Goal: Task Accomplishment & Management: Manage account settings

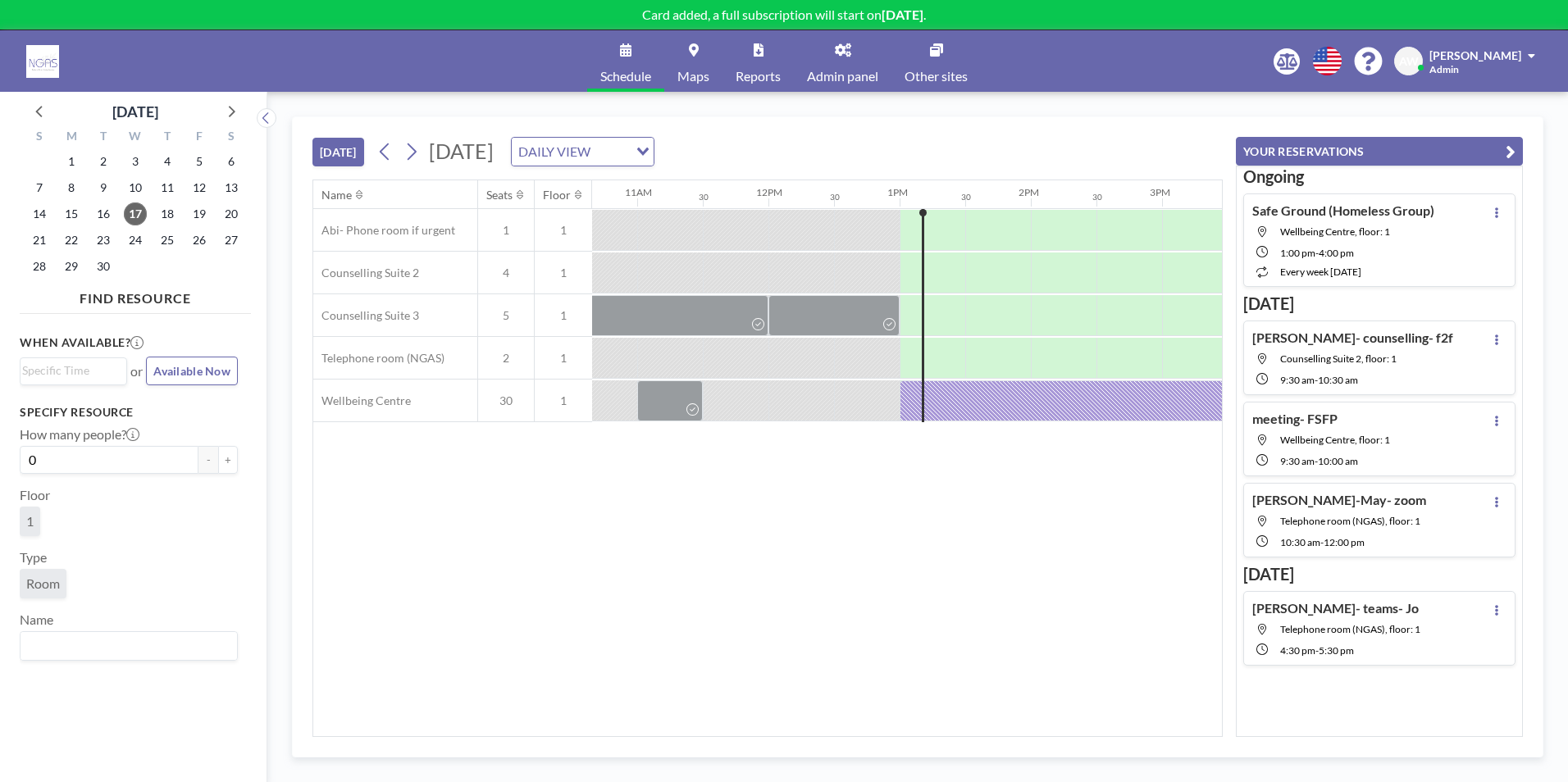
scroll to position [0, 1508]
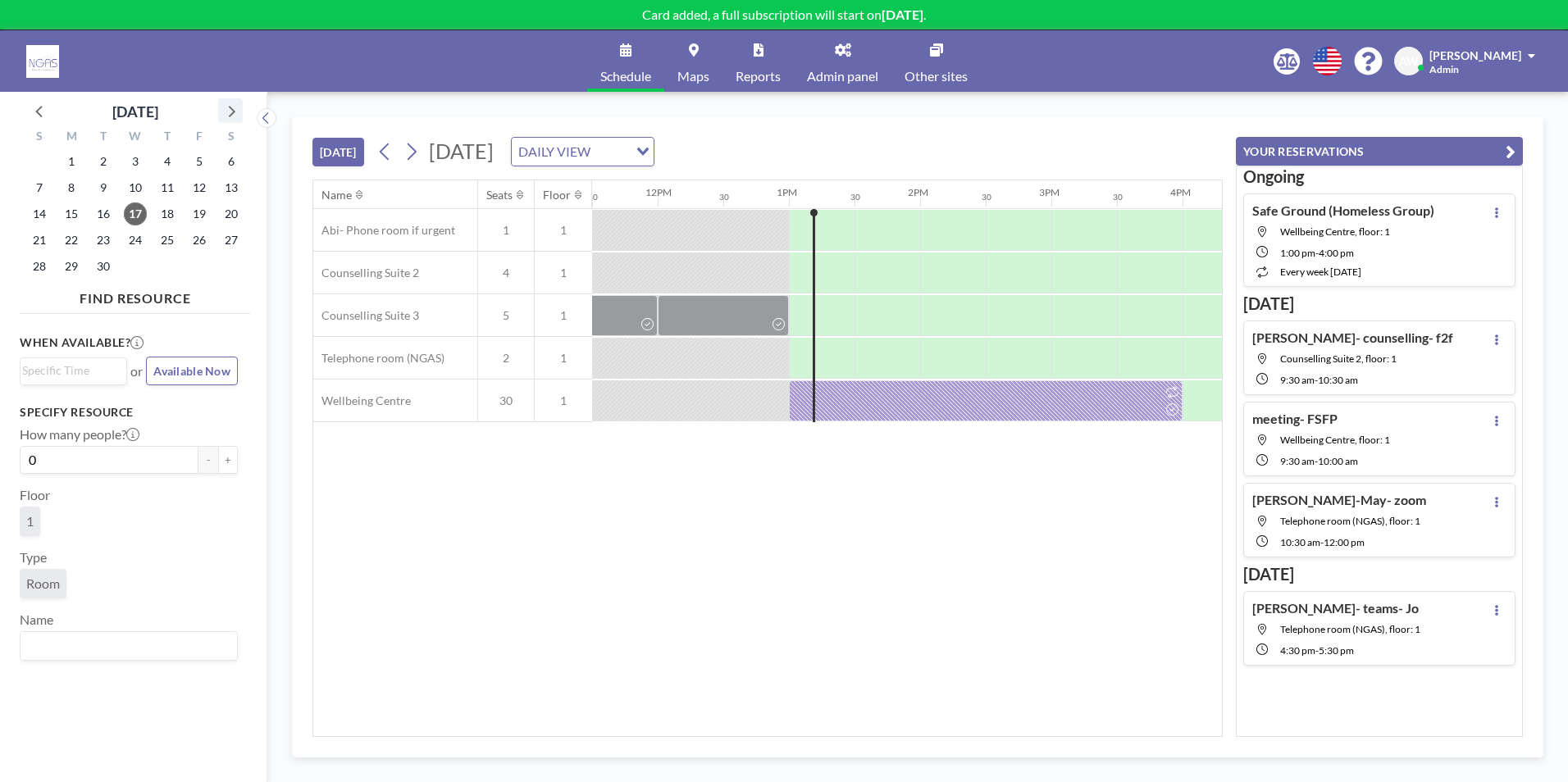
click at [228, 114] on icon at bounding box center [230, 110] width 21 height 21
click at [198, 165] on span "3" at bounding box center [199, 161] width 23 height 23
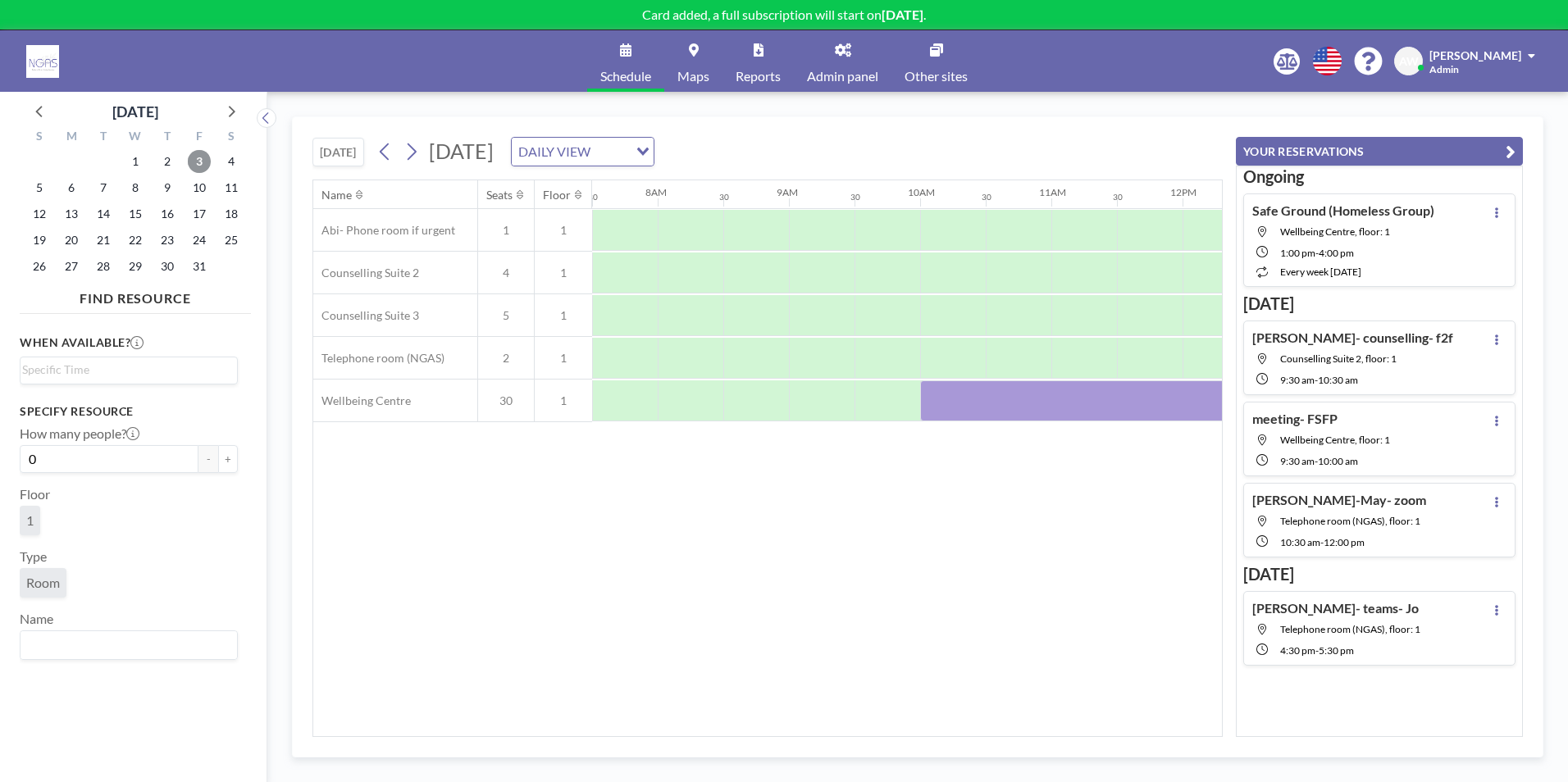
scroll to position [0, 1034]
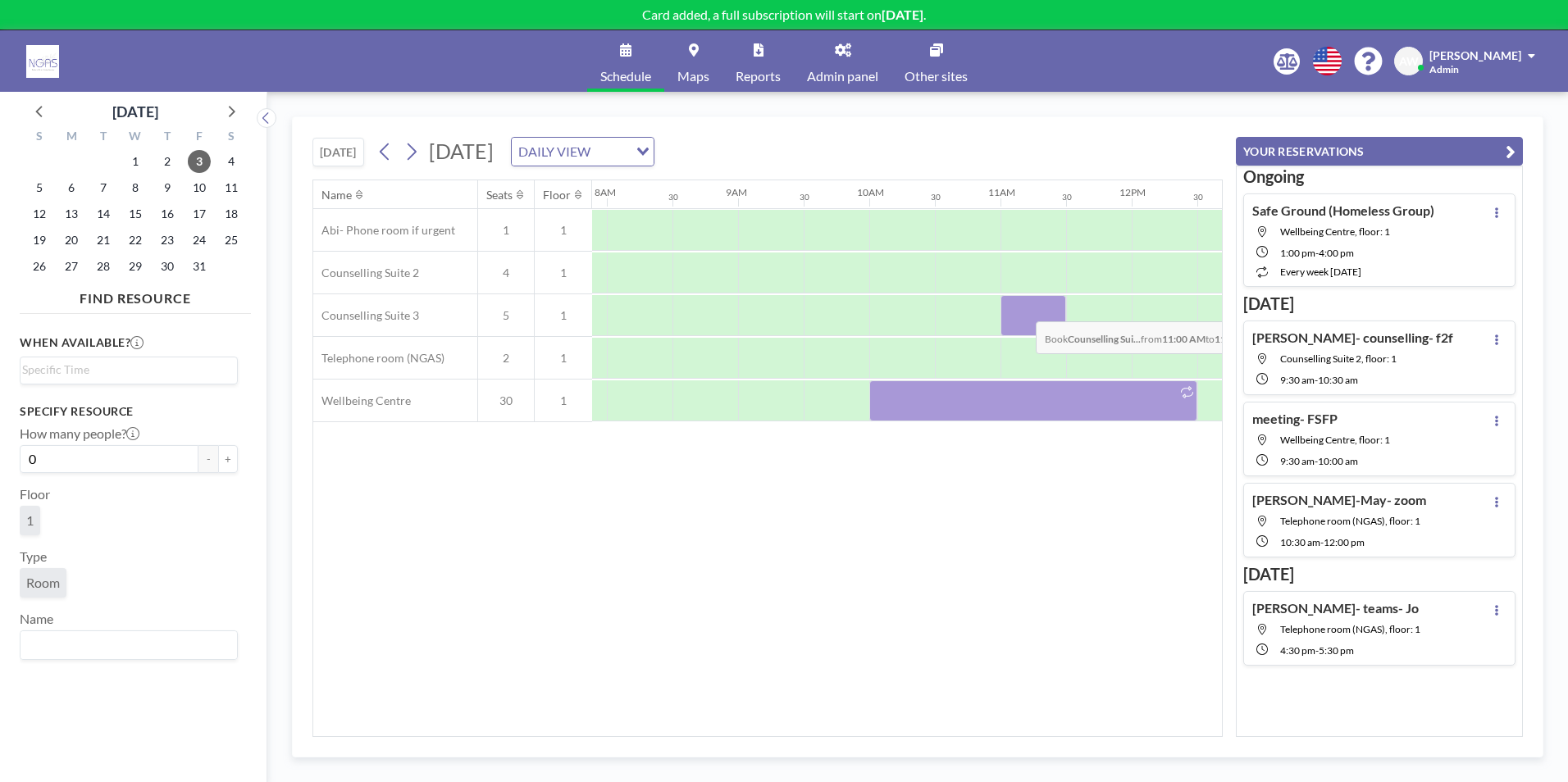
click at [1022, 309] on div at bounding box center [1033, 315] width 66 height 41
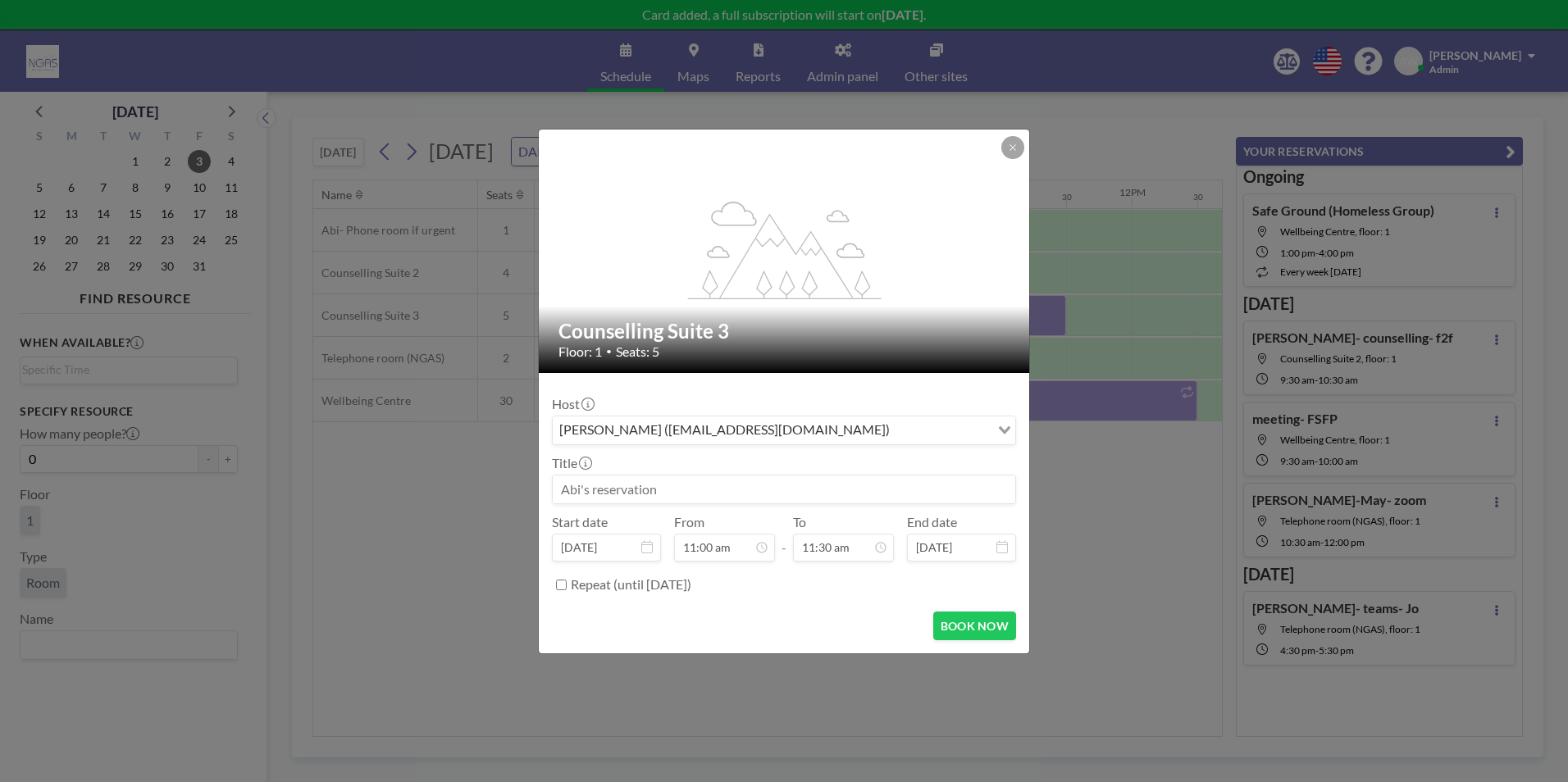
scroll to position [642, 0]
click at [820, 553] on input "11:30 am" at bounding box center [844, 547] width 101 height 28
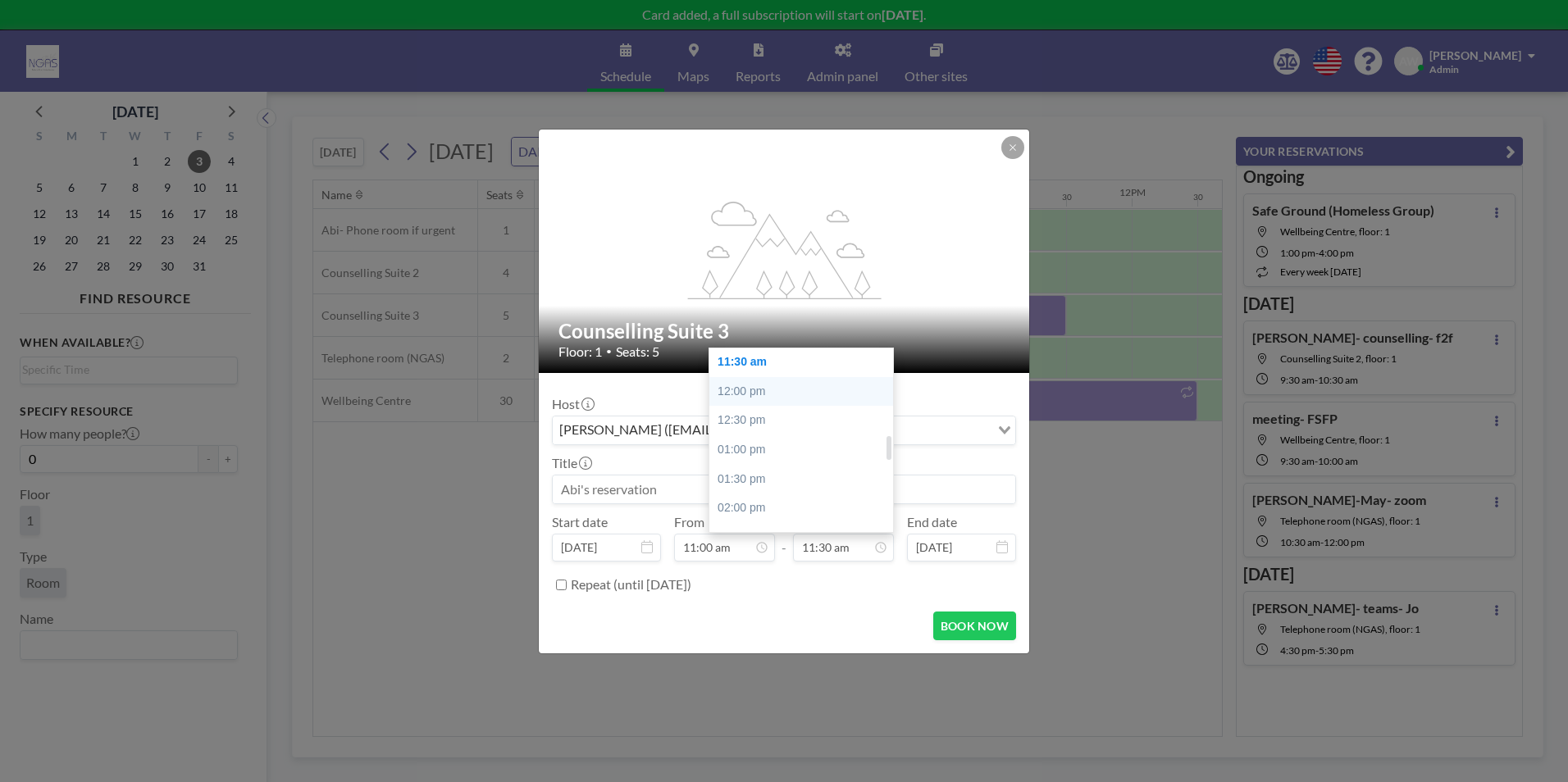
click at [745, 384] on div "12:00 pm" at bounding box center [804, 391] width 192 height 29
type input "12:00 pm"
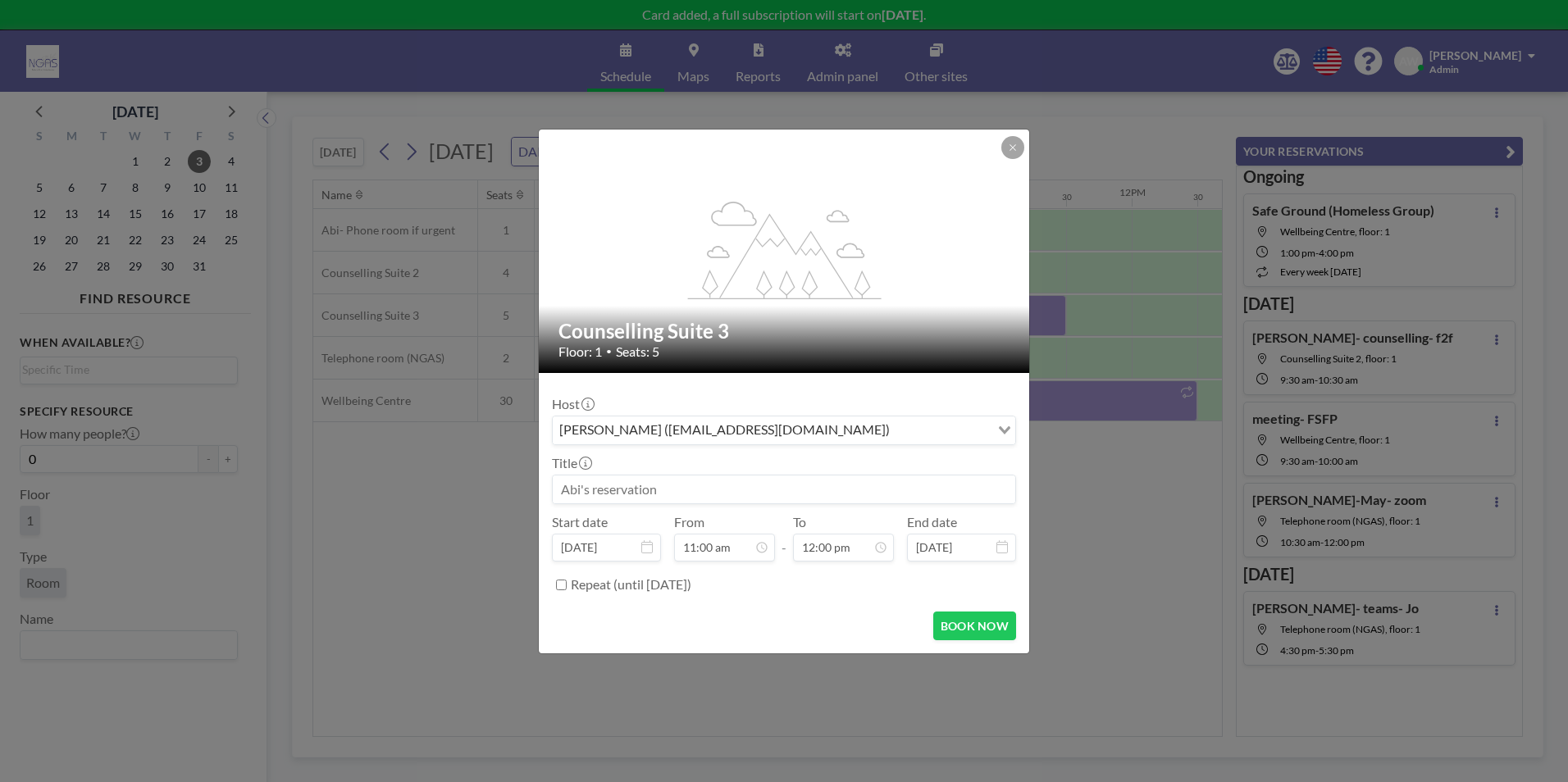
click at [625, 498] on input at bounding box center [784, 490] width 462 height 28
type input "Sarada- Cici- F2F"
click at [977, 626] on button "BOOK NOW" at bounding box center [975, 625] width 83 height 28
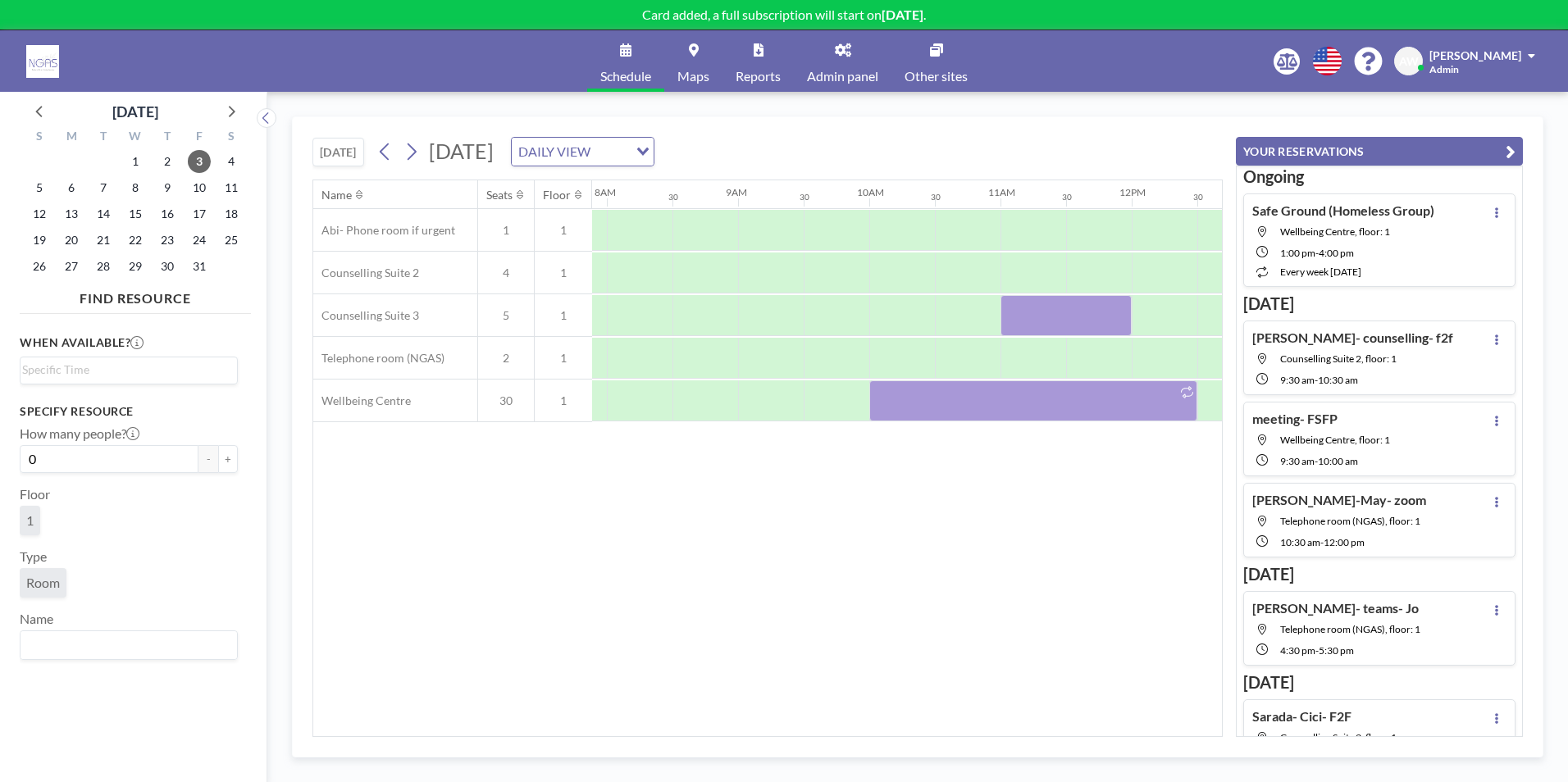
click at [1124, 523] on div "Name Seats Floor 12AM 30 1AM 30 2AM 30 3AM 30 4AM 30 5AM 30 6AM 30 7AM 30 8AM 3…" at bounding box center [767, 458] width 909 height 556
click at [47, 116] on icon at bounding box center [39, 110] width 21 height 21
click at [163, 215] on span "18" at bounding box center [167, 214] width 23 height 23
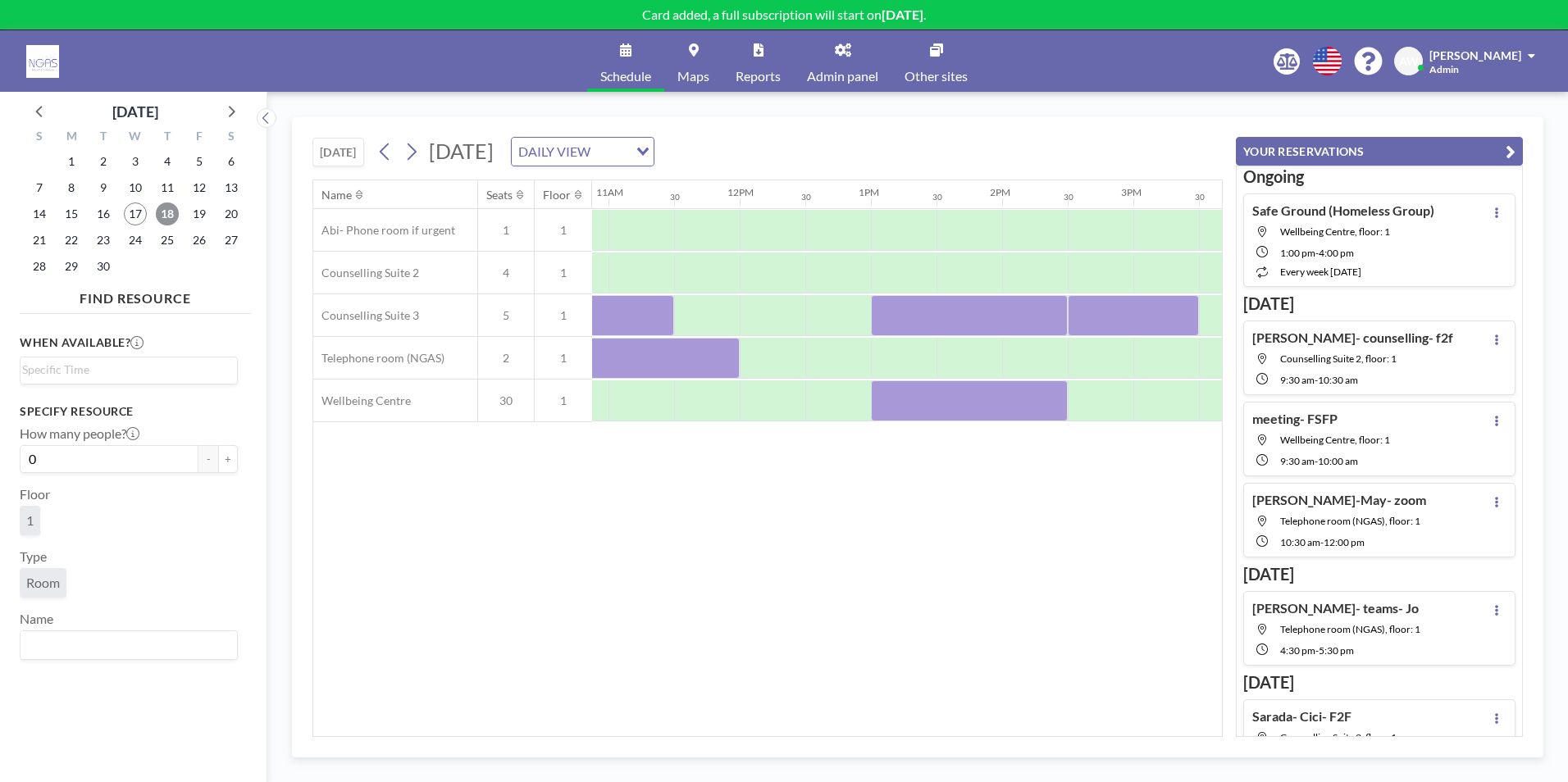
scroll to position [0, 1477]
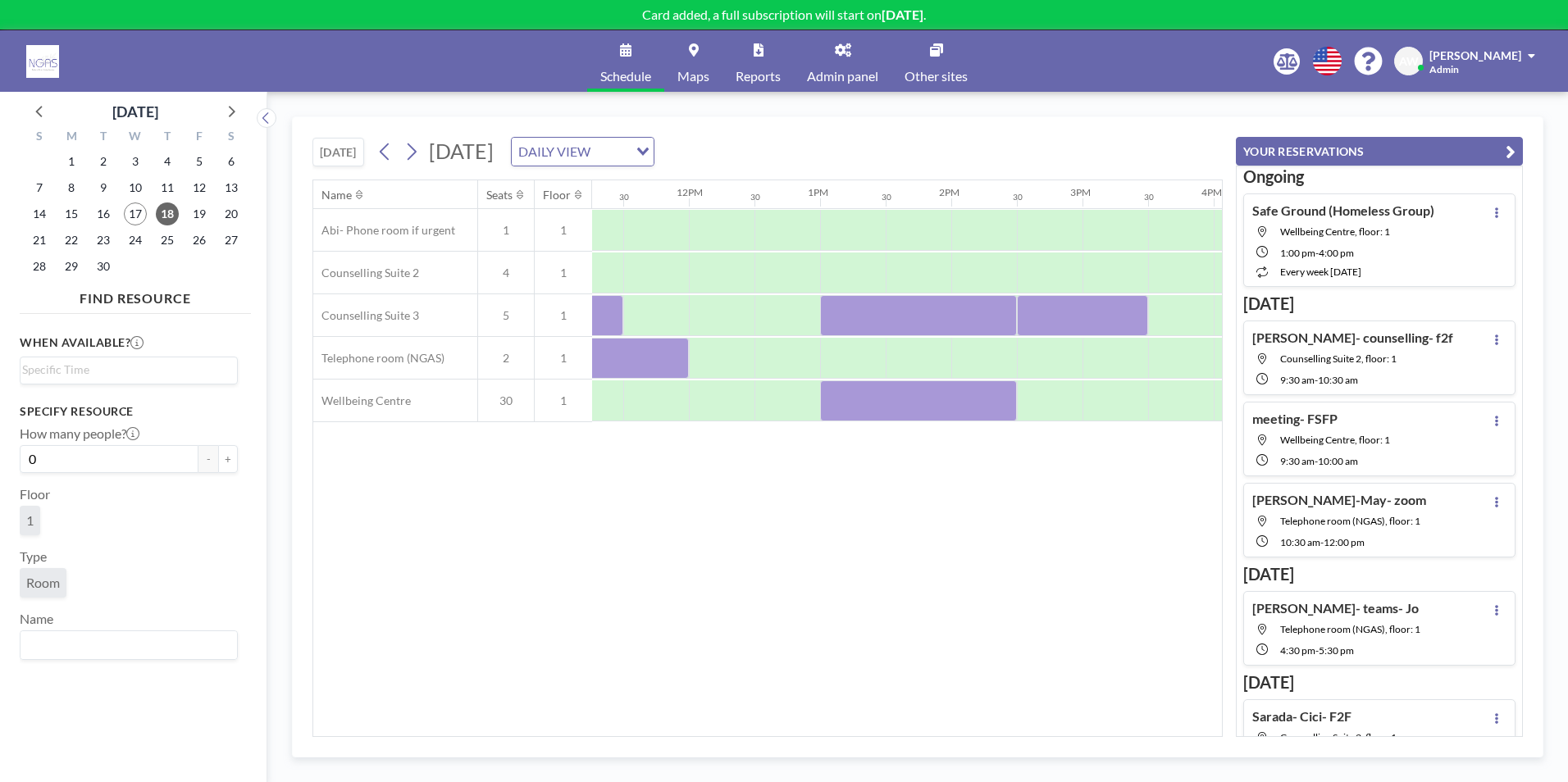
click at [1067, 577] on div "Name Seats Floor 12AM 30 1AM 30 2AM 30 3AM 30 4AM 30 5AM 30 6AM 30 7AM 30 8AM 3…" at bounding box center [767, 458] width 909 height 556
click at [100, 240] on span "23" at bounding box center [103, 239] width 23 height 23
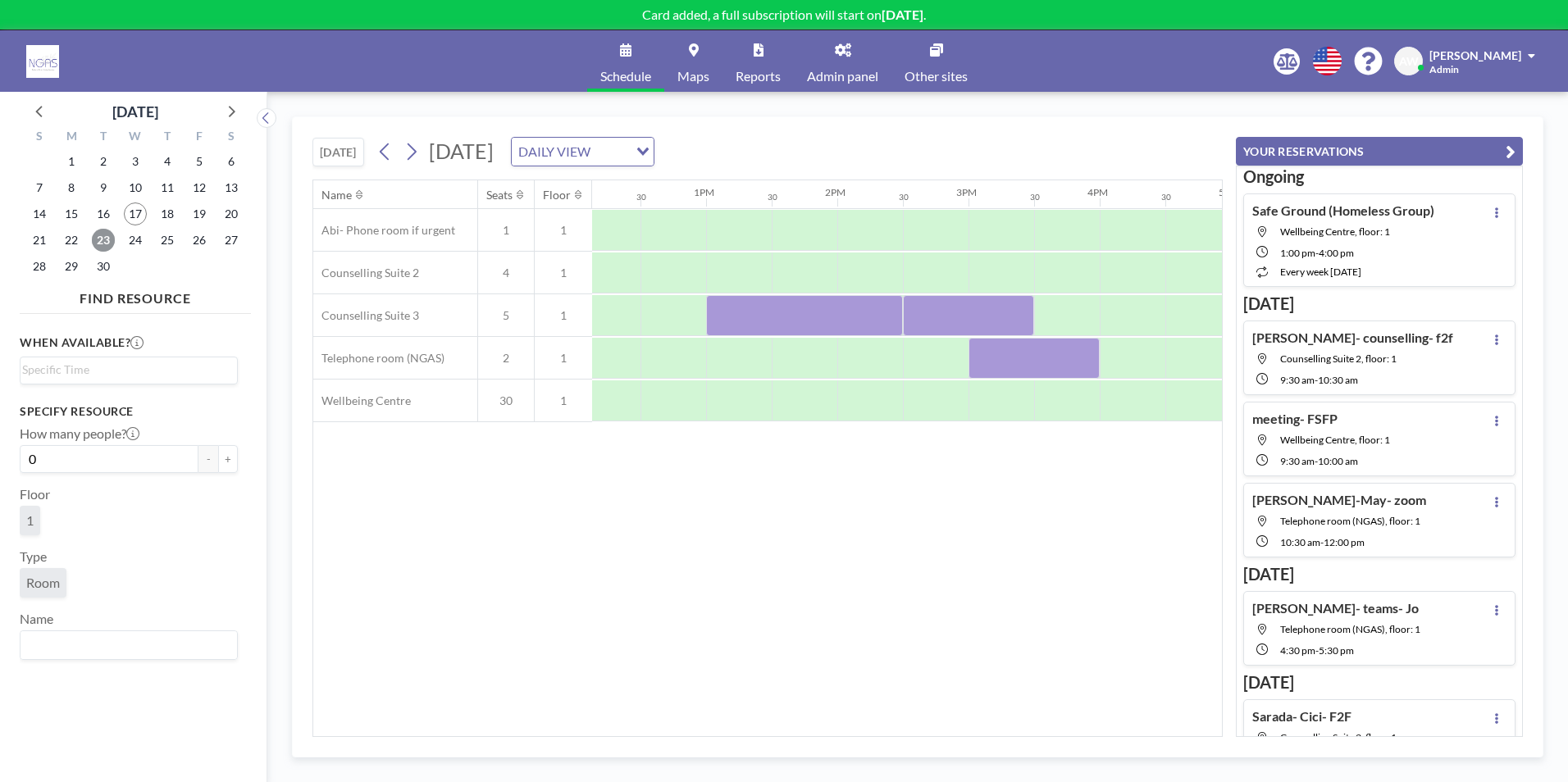
scroll to position [0, 1637]
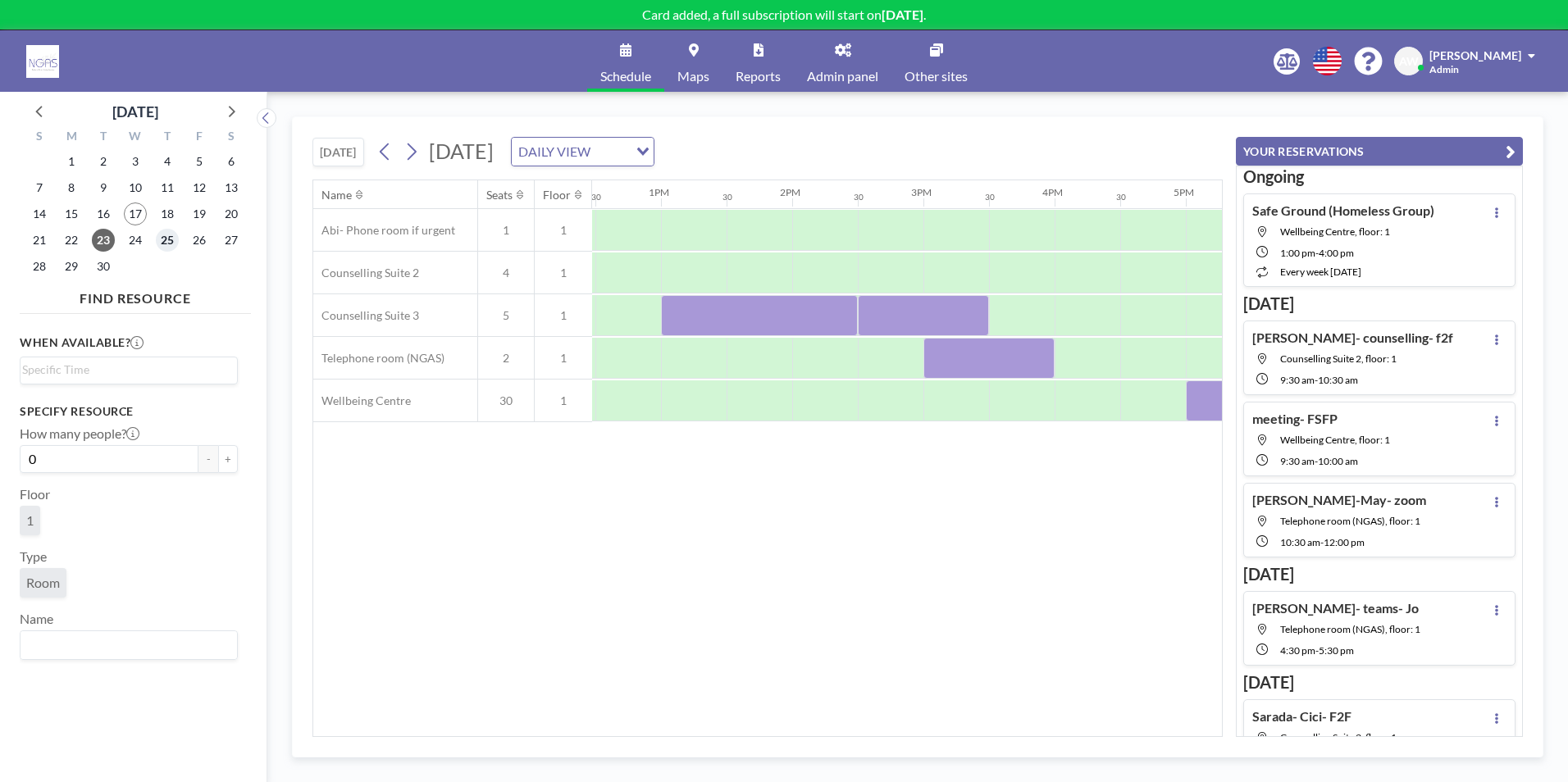
click at [172, 237] on span "25" at bounding box center [167, 239] width 23 height 23
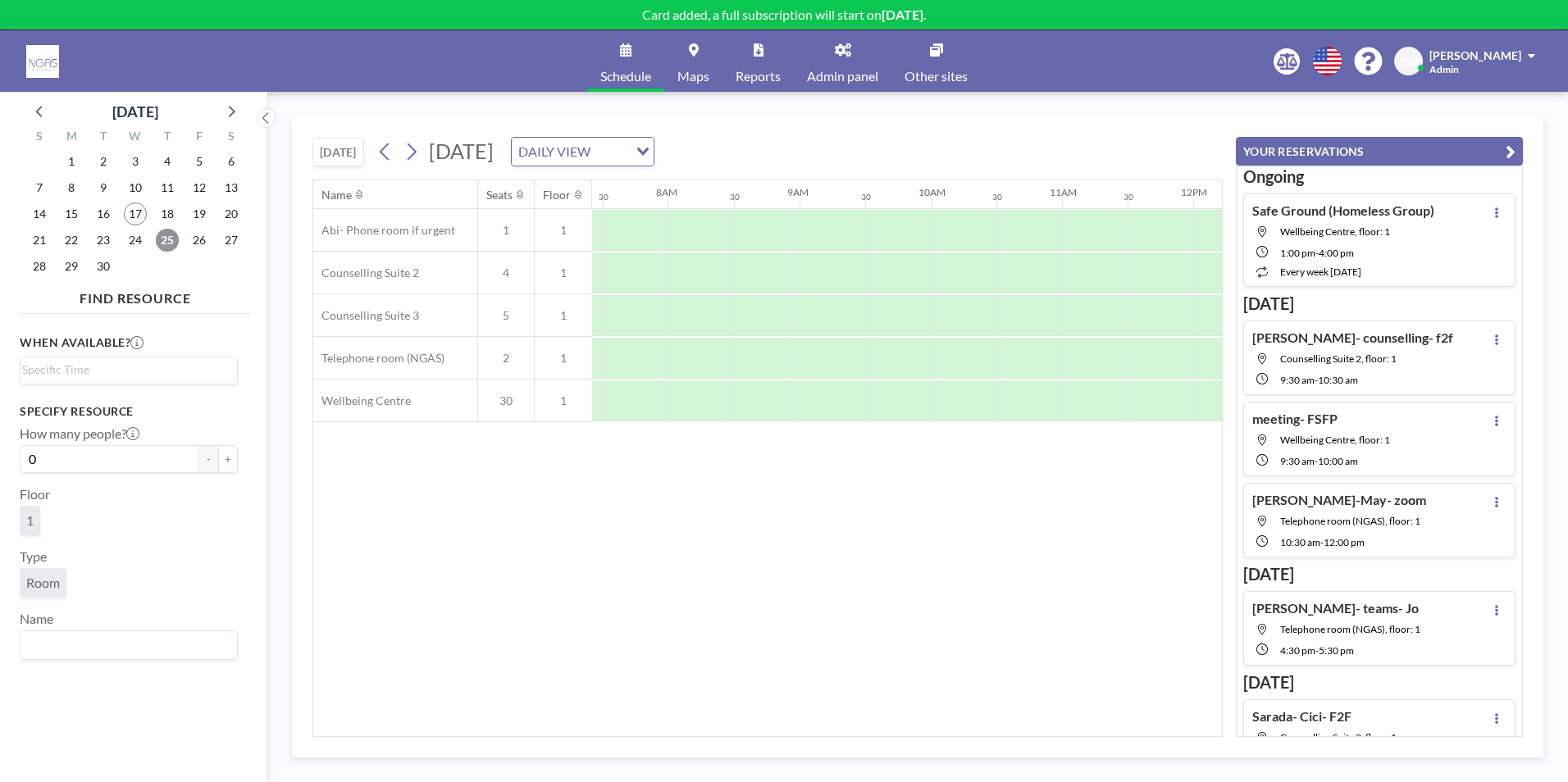
scroll to position [0, 984]
click at [131, 243] on span "24" at bounding box center [135, 239] width 23 height 23
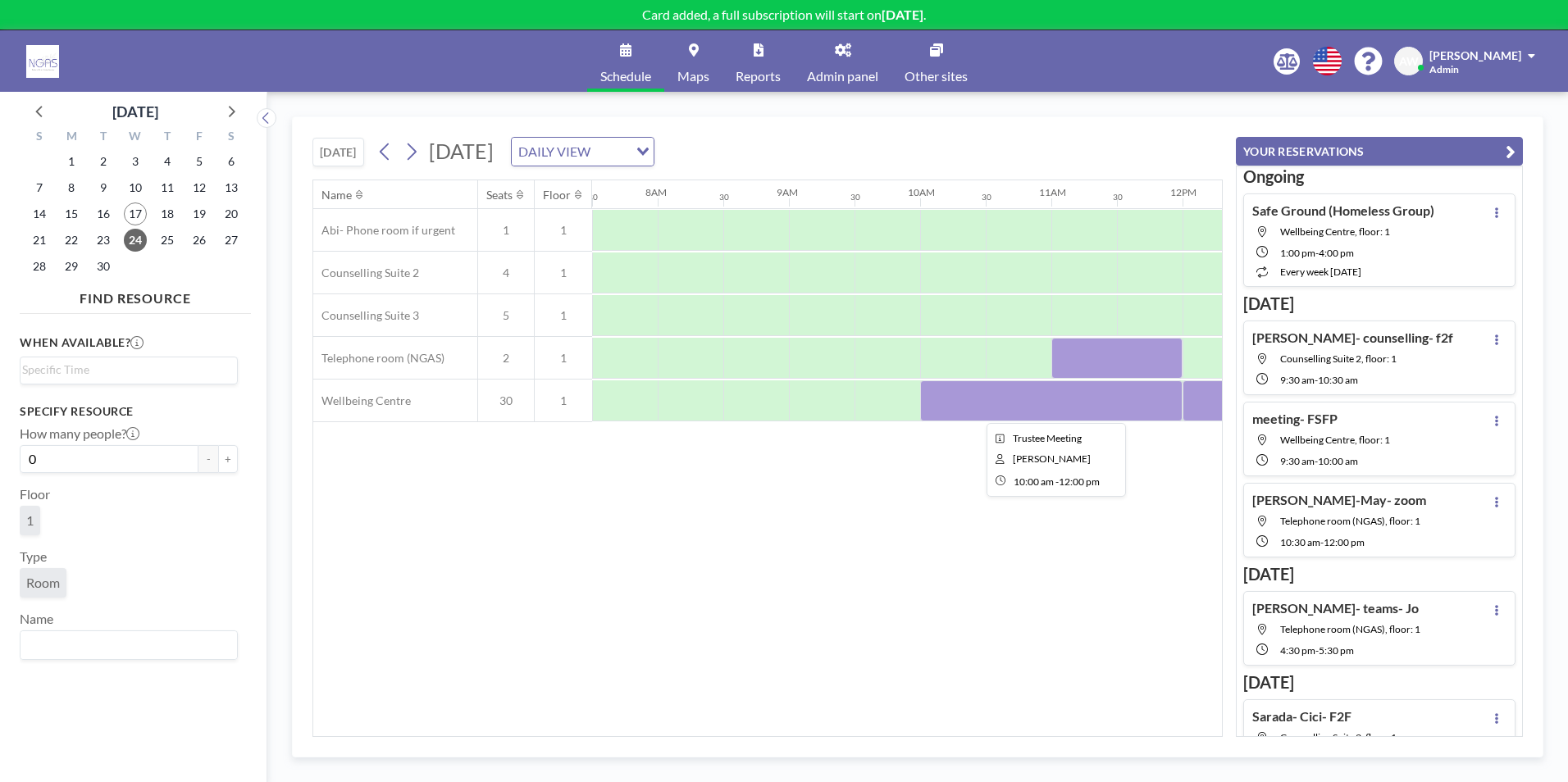
click at [1116, 411] on div at bounding box center [1051, 401] width 262 height 41
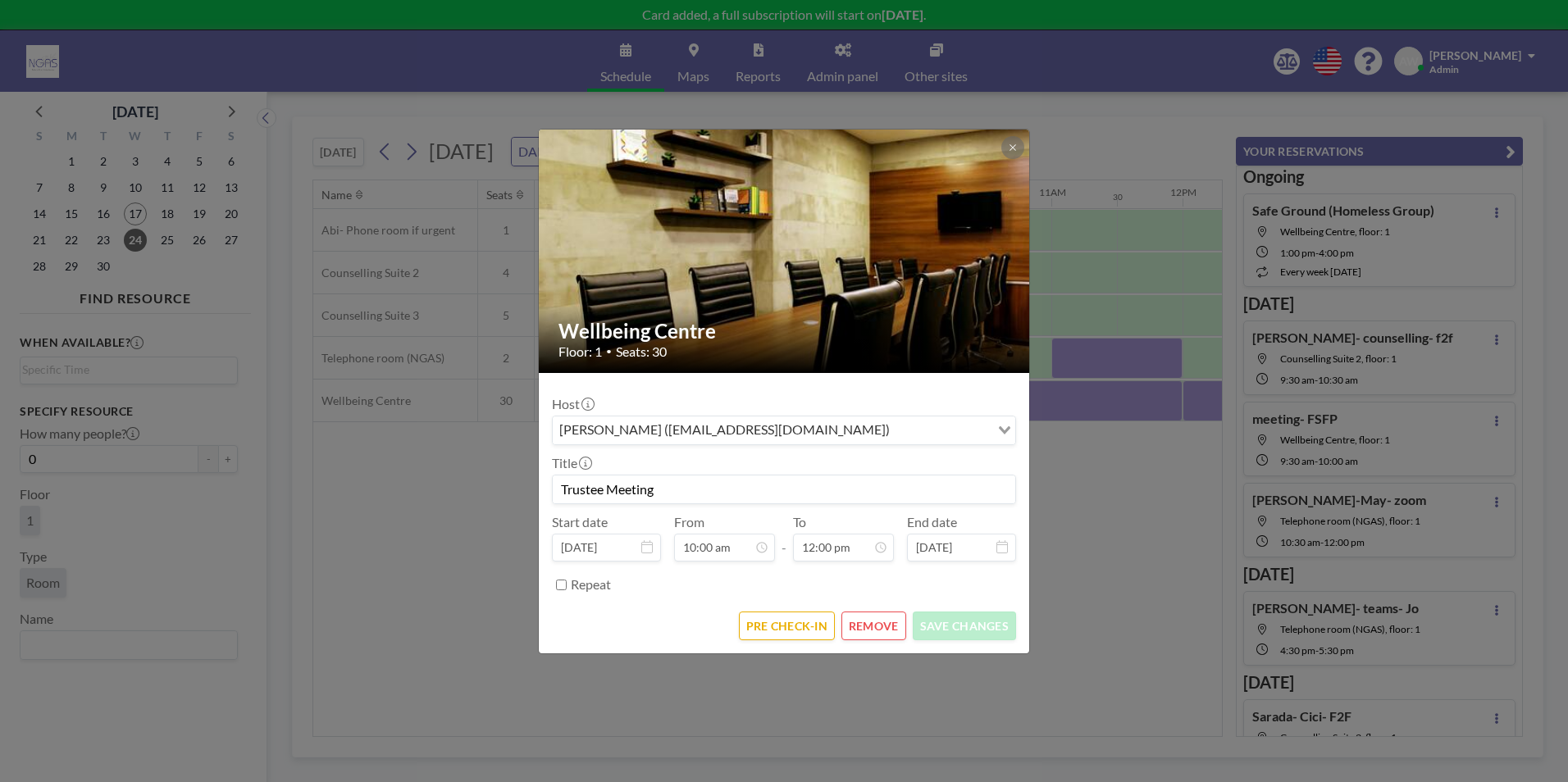
click at [752, 483] on input "Trustee Meeting" at bounding box center [784, 490] width 462 height 28
type input "T"
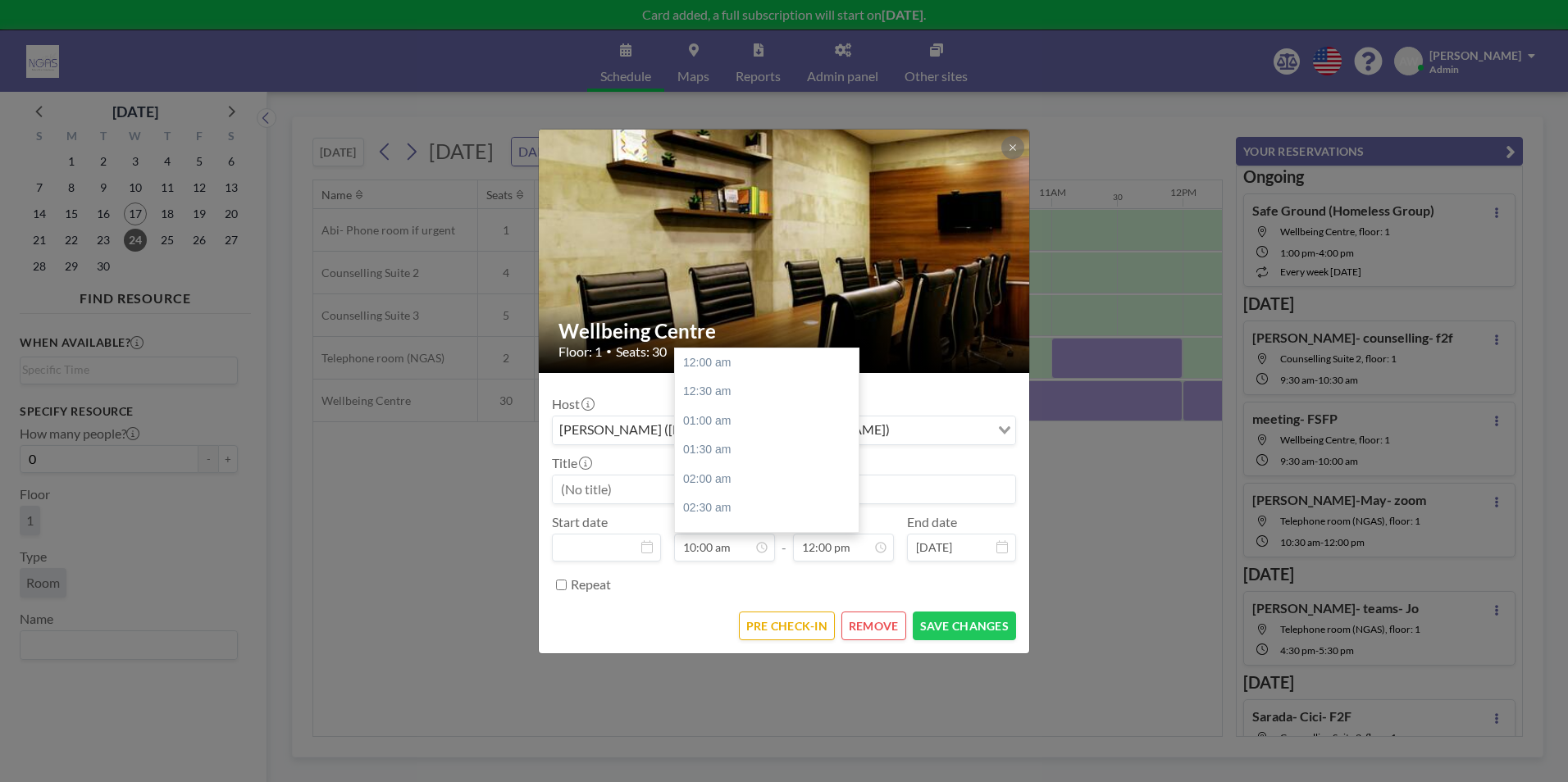
scroll to position [584, 0]
type input "[DATE]"
click at [656, 596] on div "Repeat" at bounding box center [793, 585] width 446 height 28
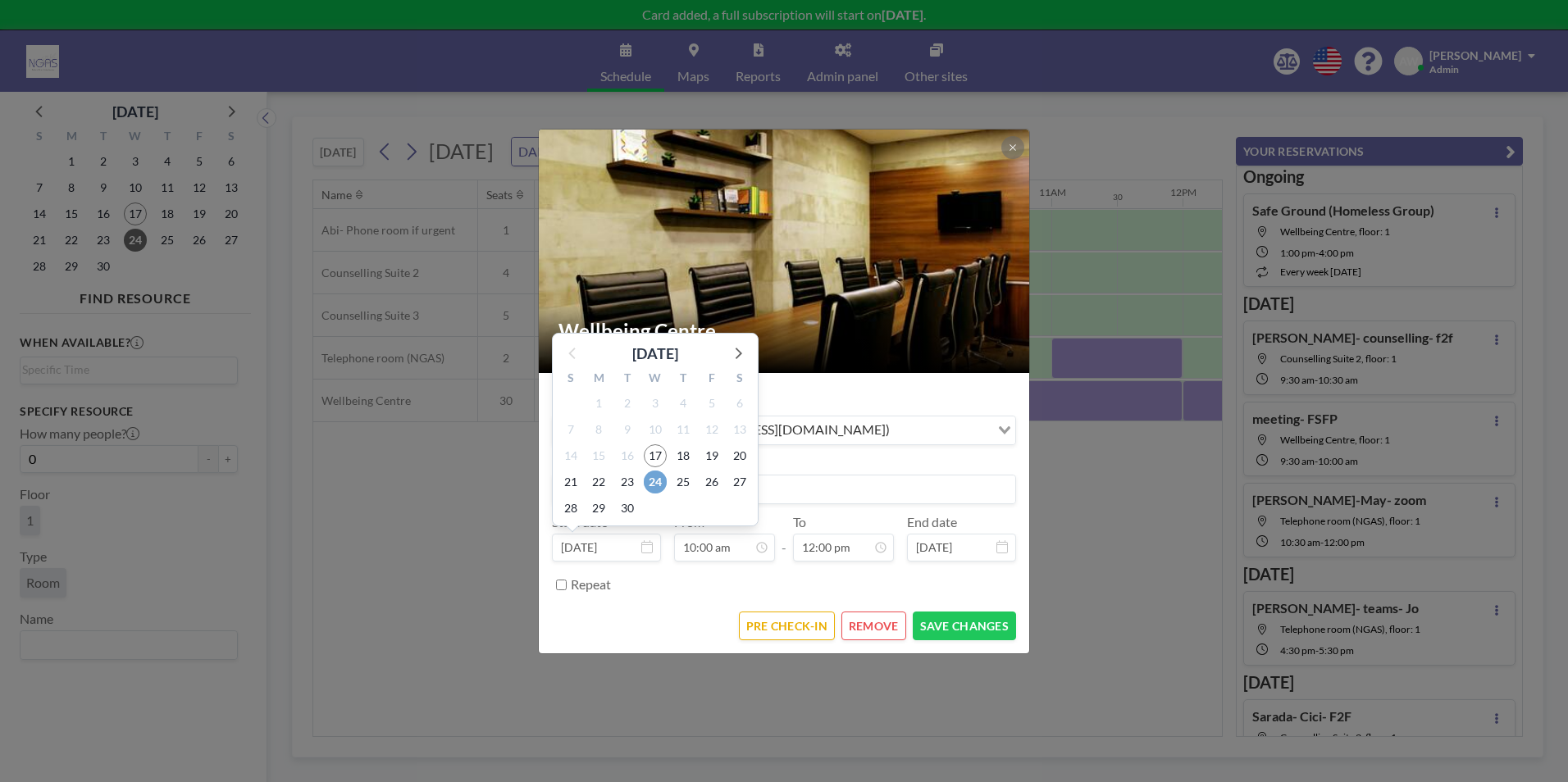
click at [655, 478] on span "24" at bounding box center [655, 481] width 23 height 23
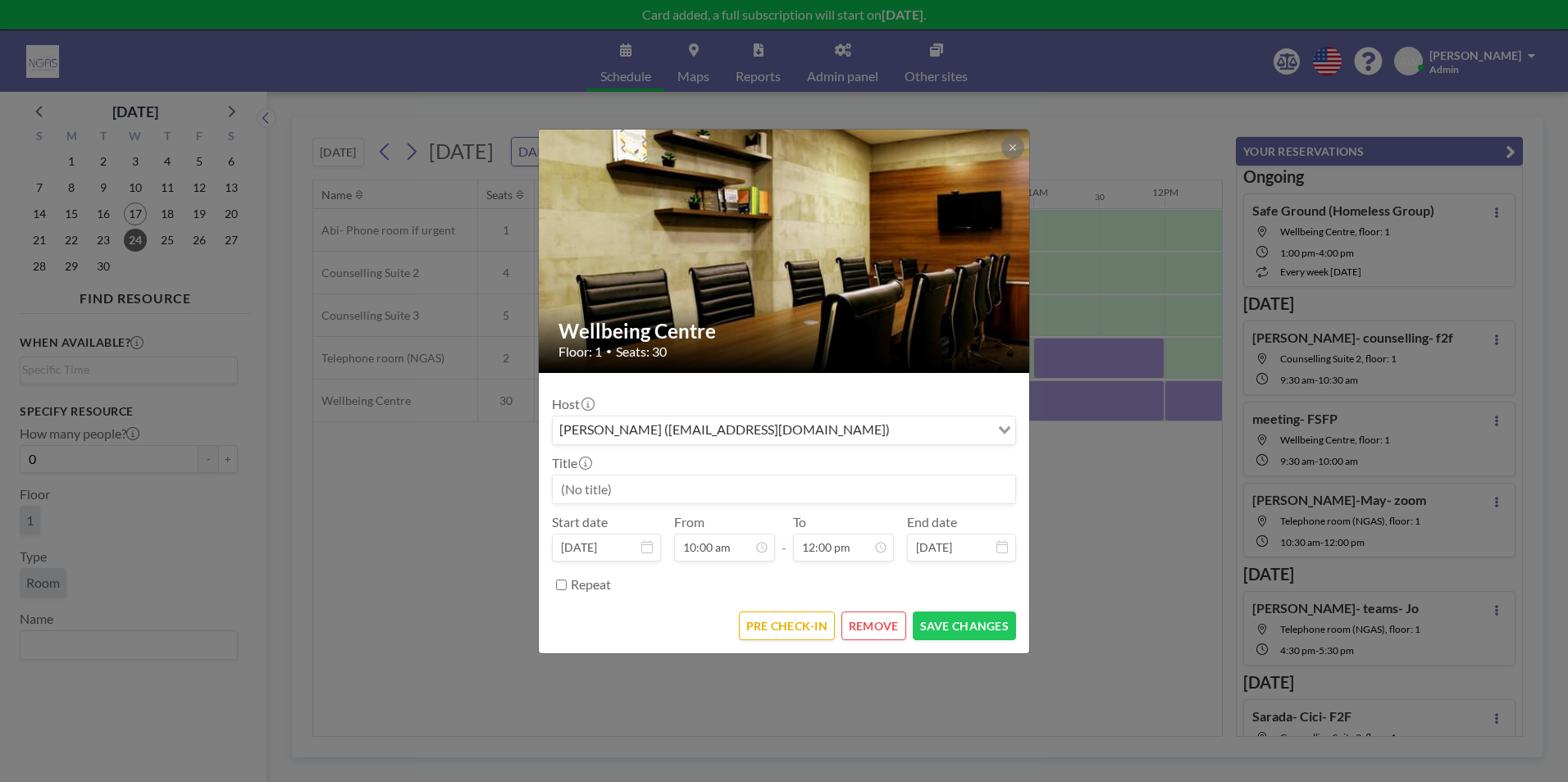
click at [646, 497] on input at bounding box center [784, 490] width 462 height 28
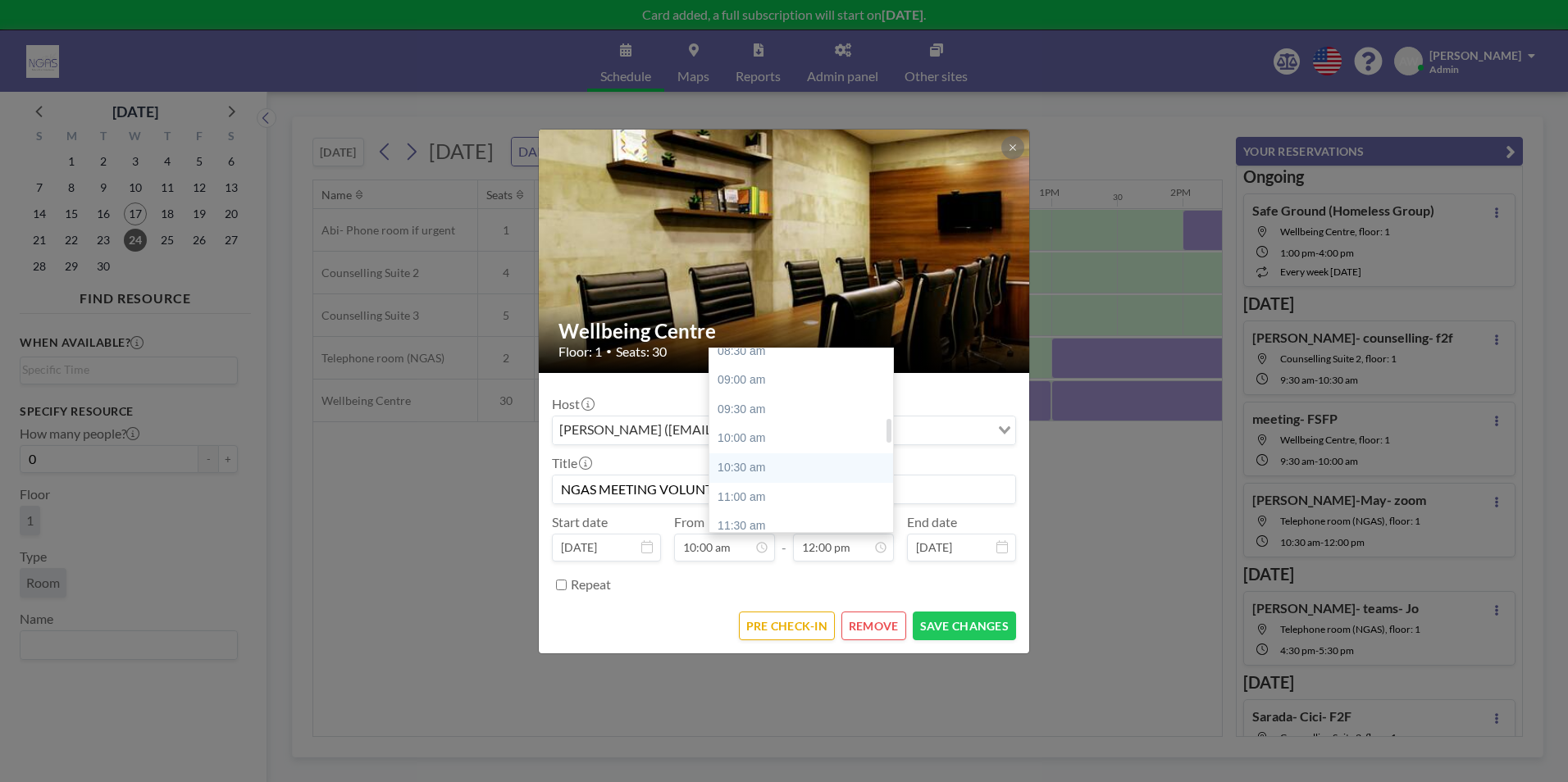
scroll to position [536, 0]
type input "NGAS MEETING VOLUNTEERS"
click at [786, 499] on div "11:30 am" at bounding box center [804, 498] width 192 height 29
type input "11:30 am"
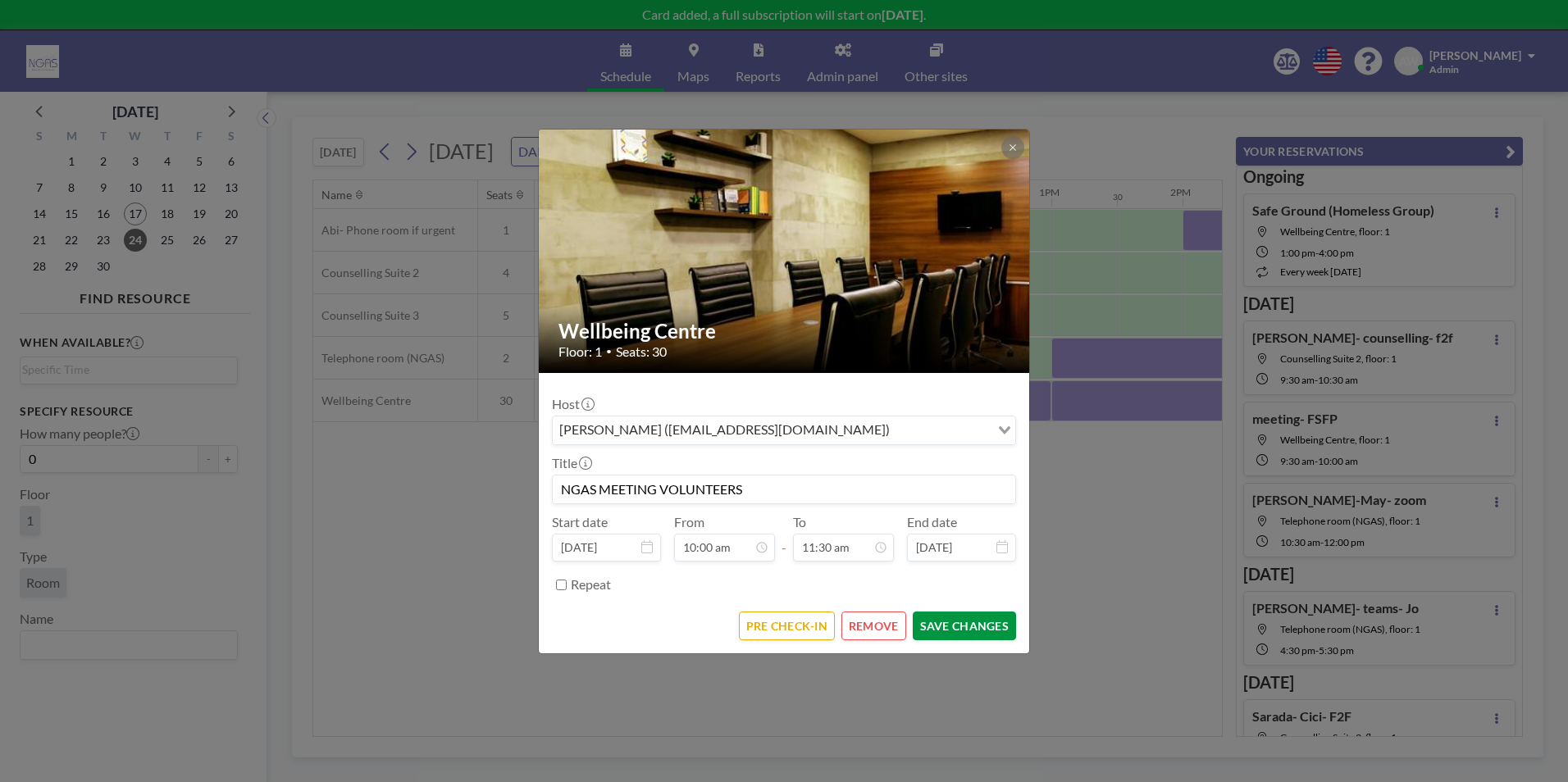
click at [961, 615] on button "SAVE CHANGES" at bounding box center [964, 625] width 104 height 28
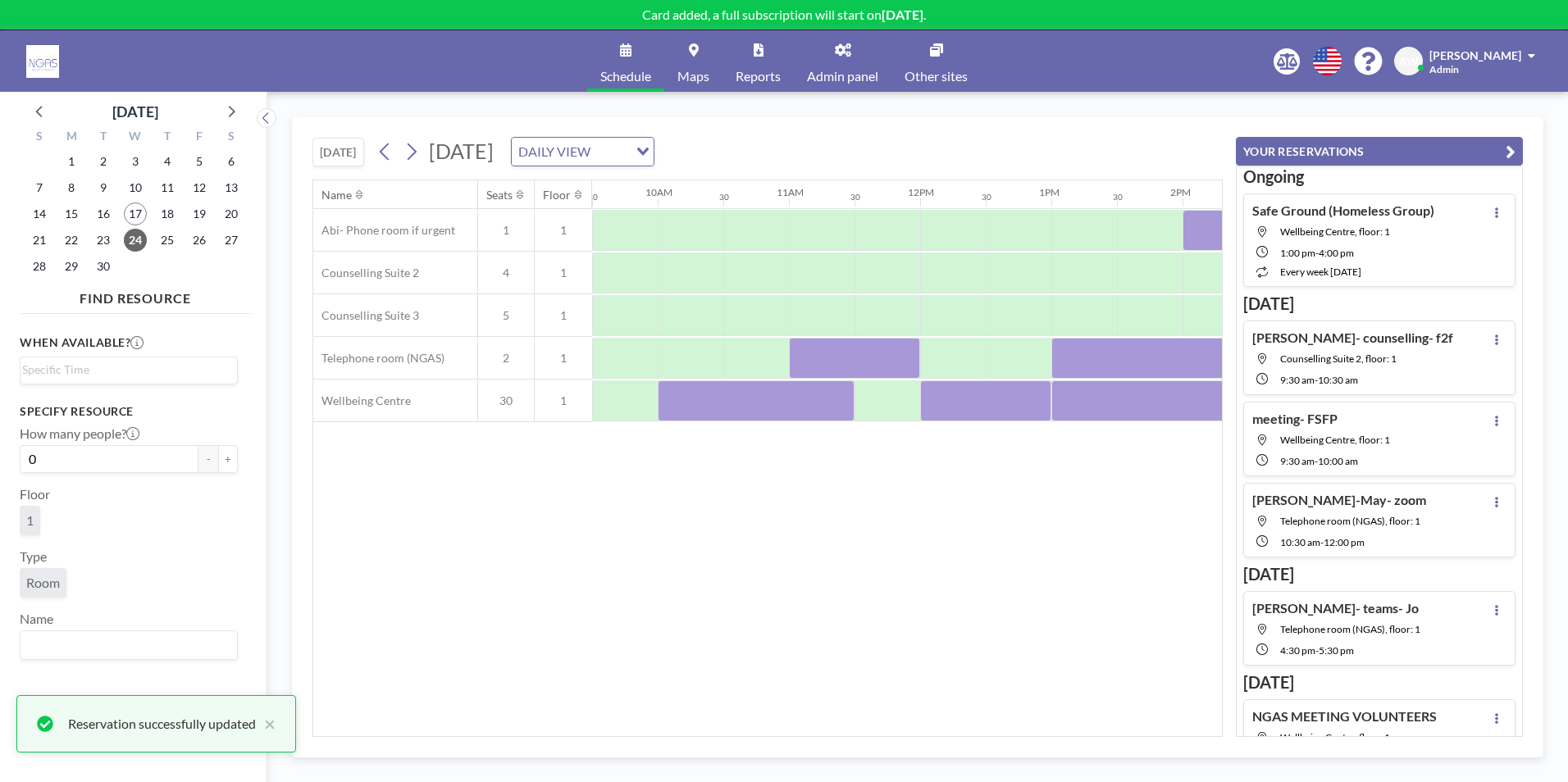
click at [766, 738] on div "[DATE] [DATE] DAILY VIEW Loading... Name Seats Floor 12AM 30 1AM 30 2AM 30 3AM …" at bounding box center [917, 436] width 1251 height 641
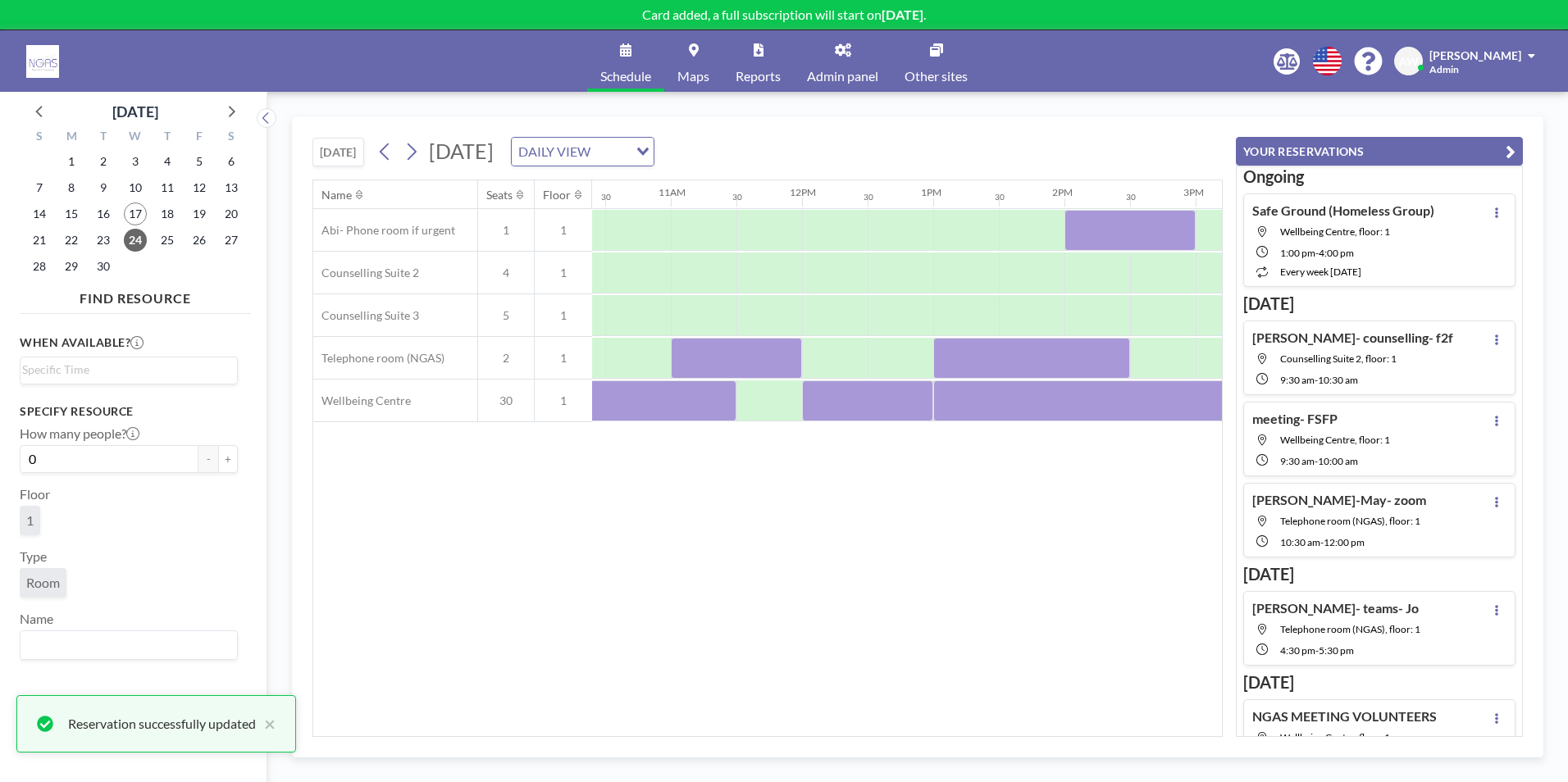
scroll to position [0, 1367]
click at [875, 413] on div at bounding box center [865, 401] width 131 height 41
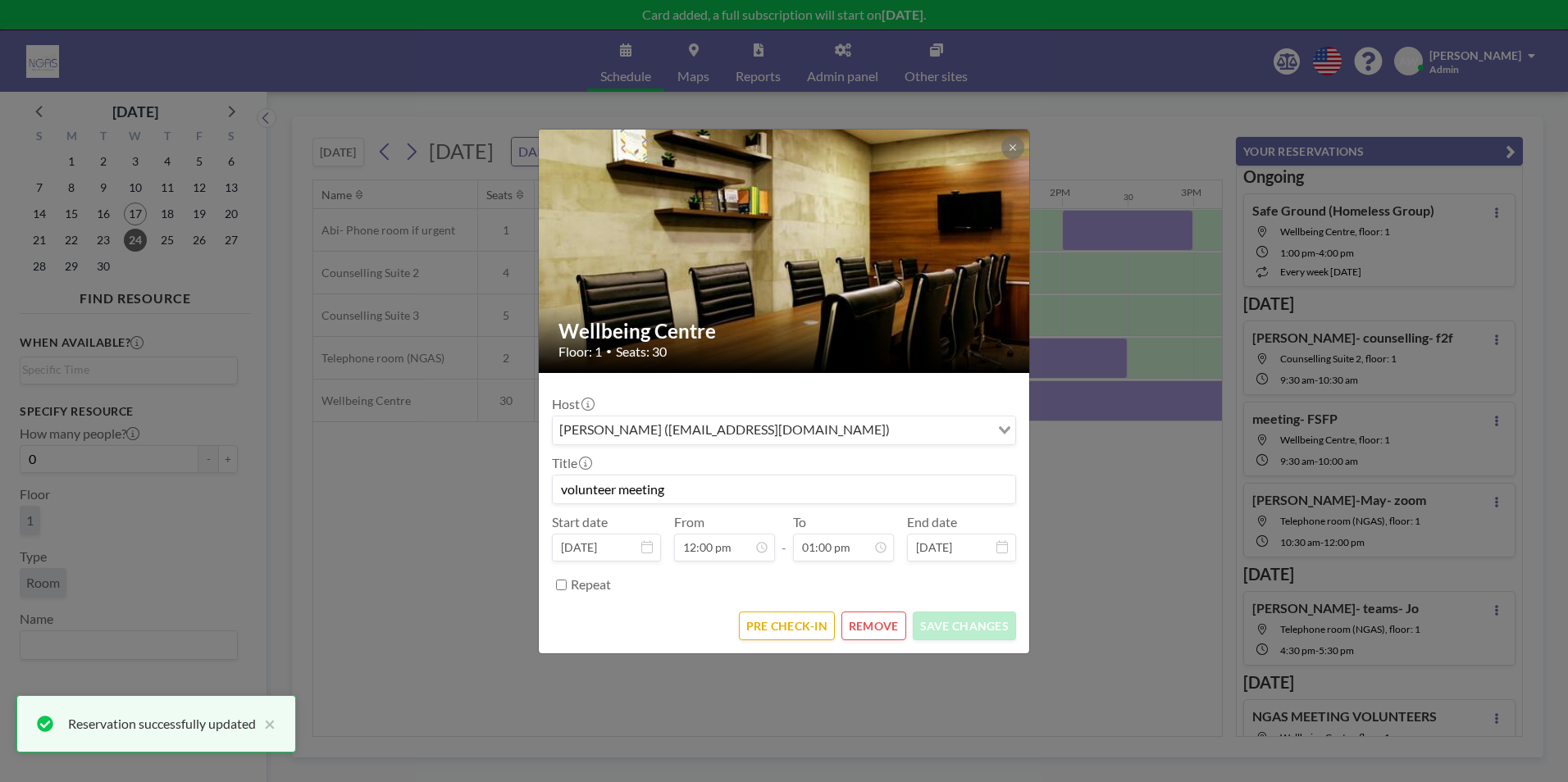
scroll to position [758, 0]
click at [858, 620] on button "REMOVE" at bounding box center [873, 625] width 65 height 28
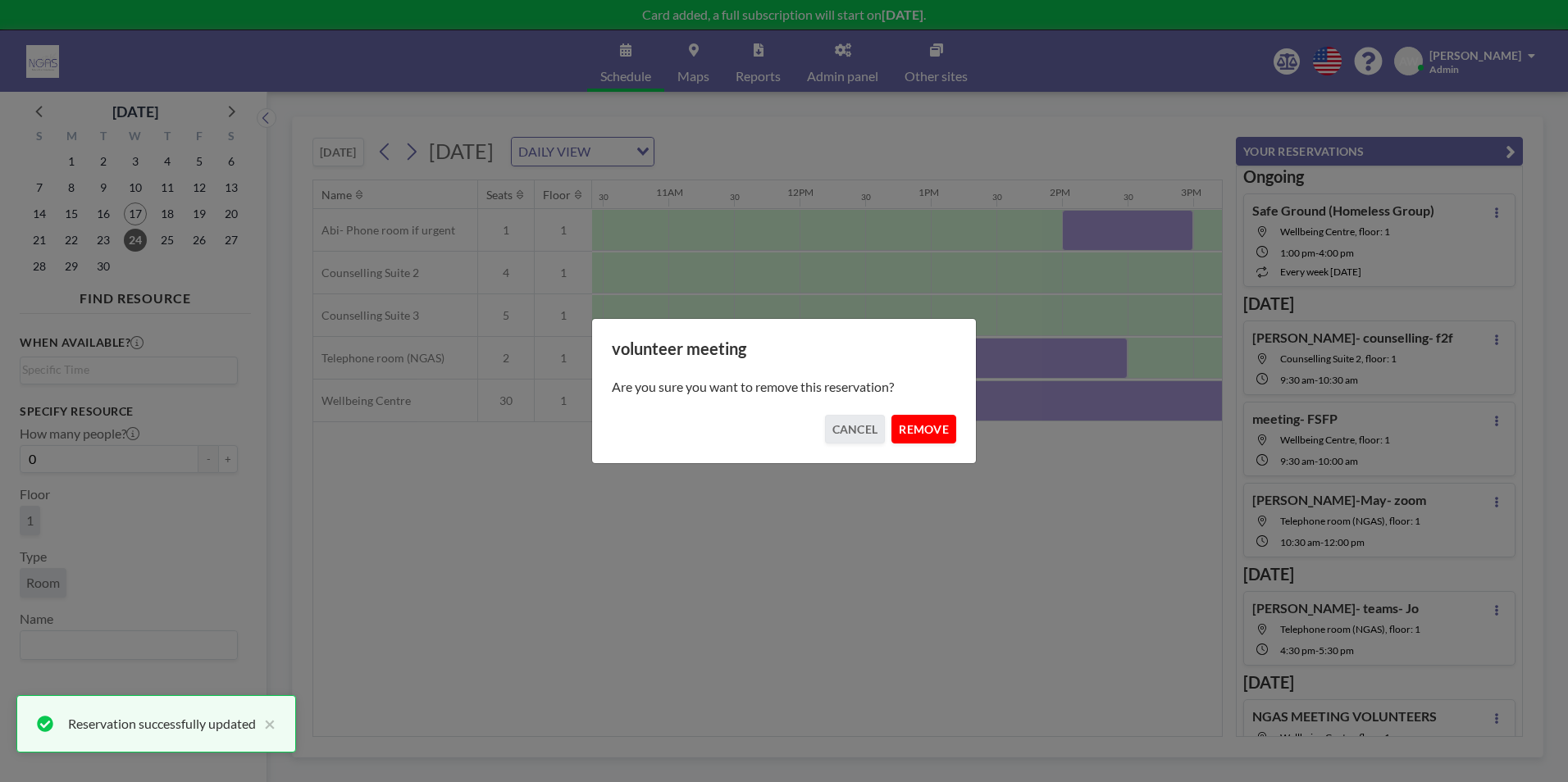
click at [932, 436] on button "REMOVE" at bounding box center [923, 428] width 65 height 28
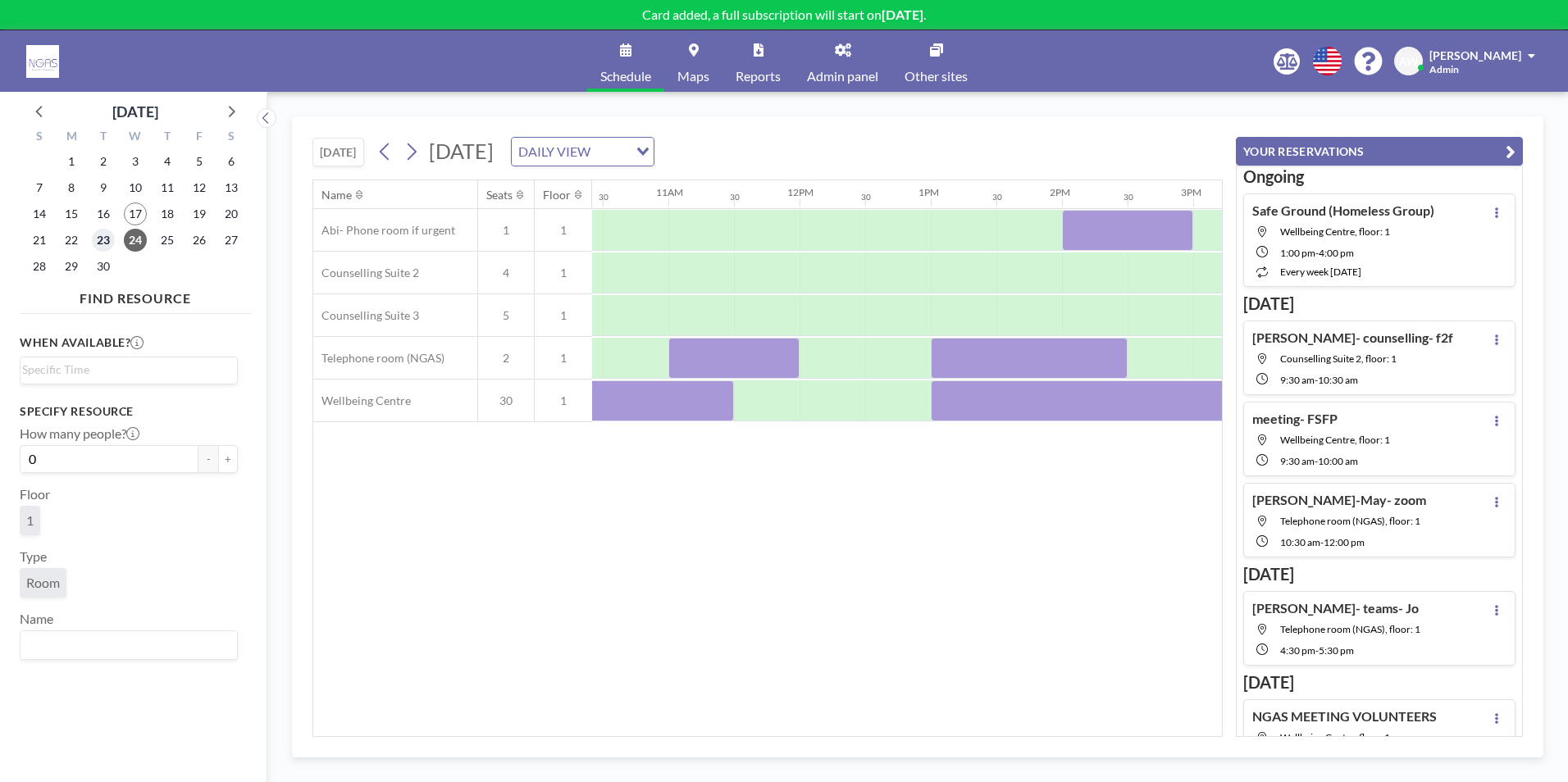
click at [108, 249] on span "23" at bounding box center [103, 239] width 23 height 23
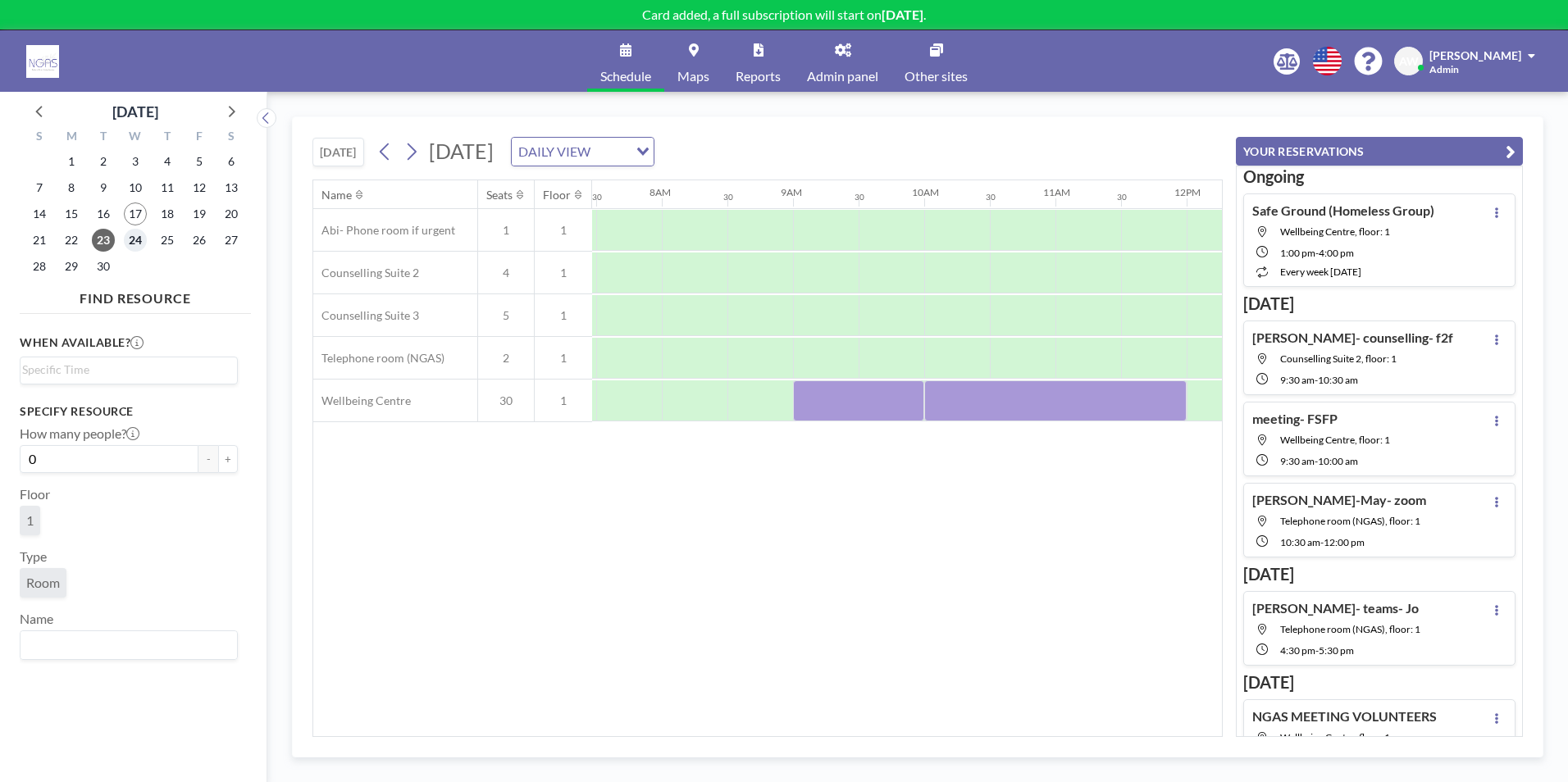
scroll to position [0, 984]
click at [139, 242] on span "24" at bounding box center [135, 239] width 23 height 23
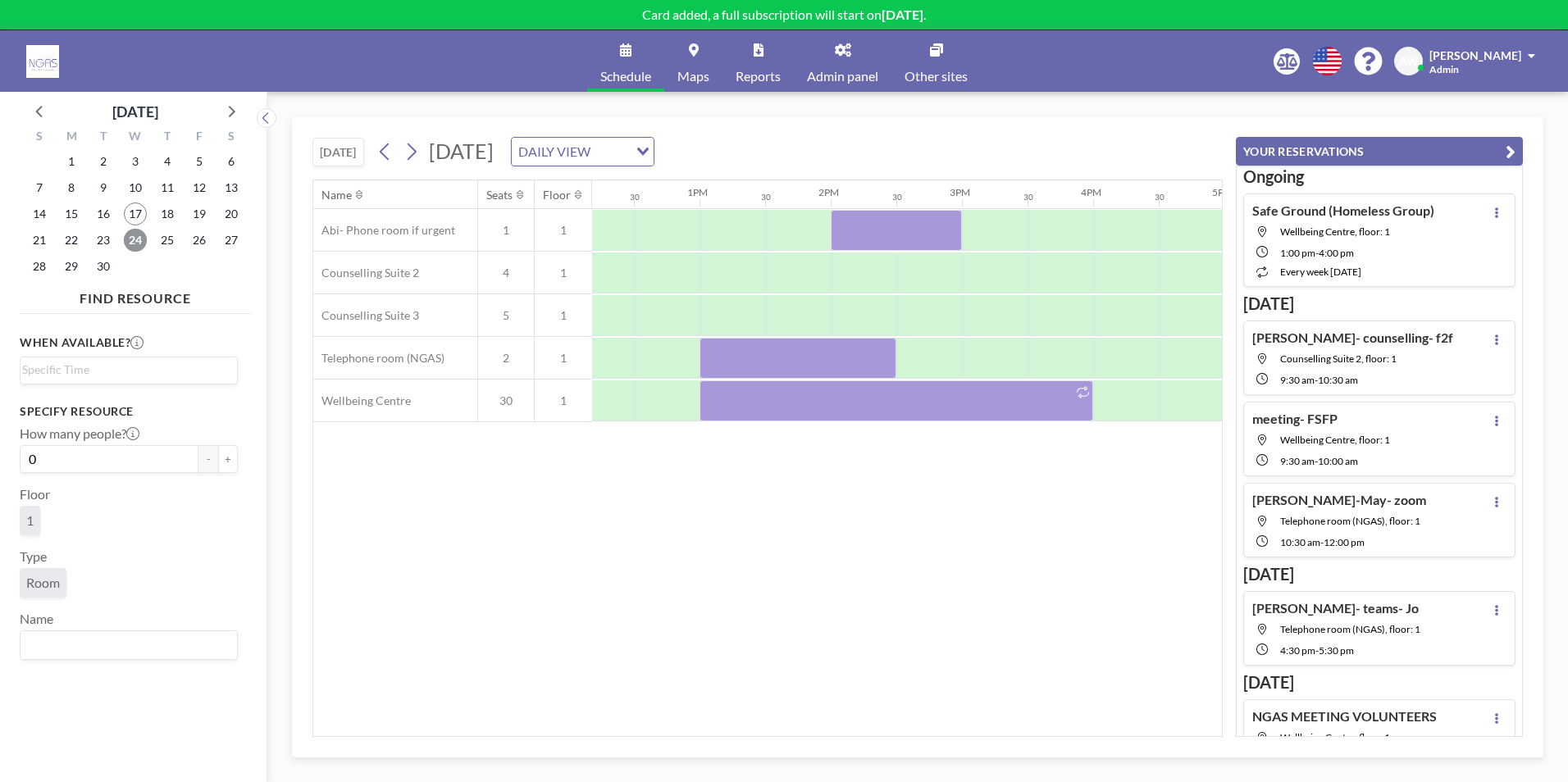
scroll to position [0, 1605]
click at [171, 242] on span "25" at bounding box center [167, 239] width 23 height 23
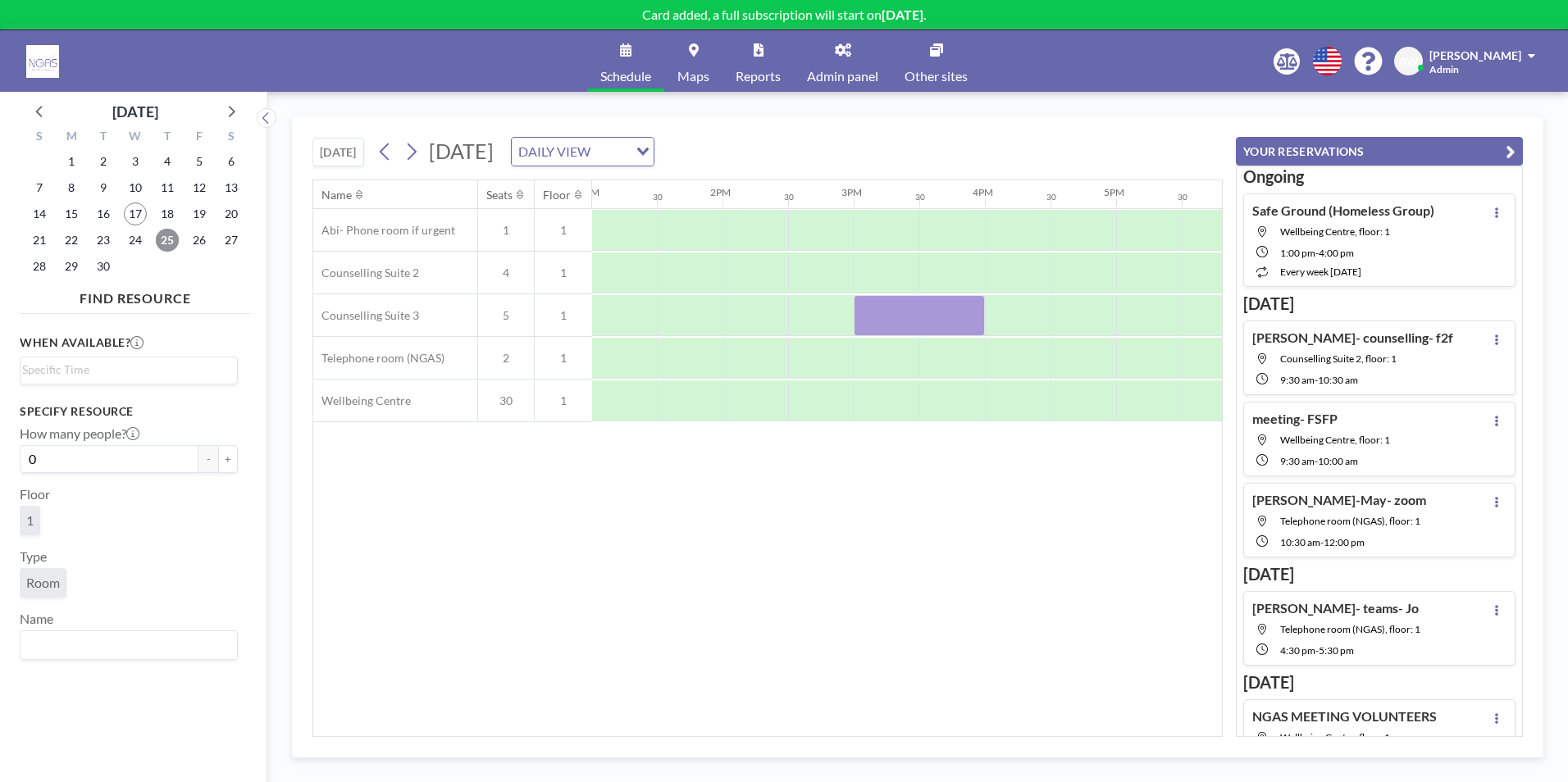
scroll to position [0, 1703]
click at [1031, 311] on div at bounding box center [1021, 315] width 66 height 41
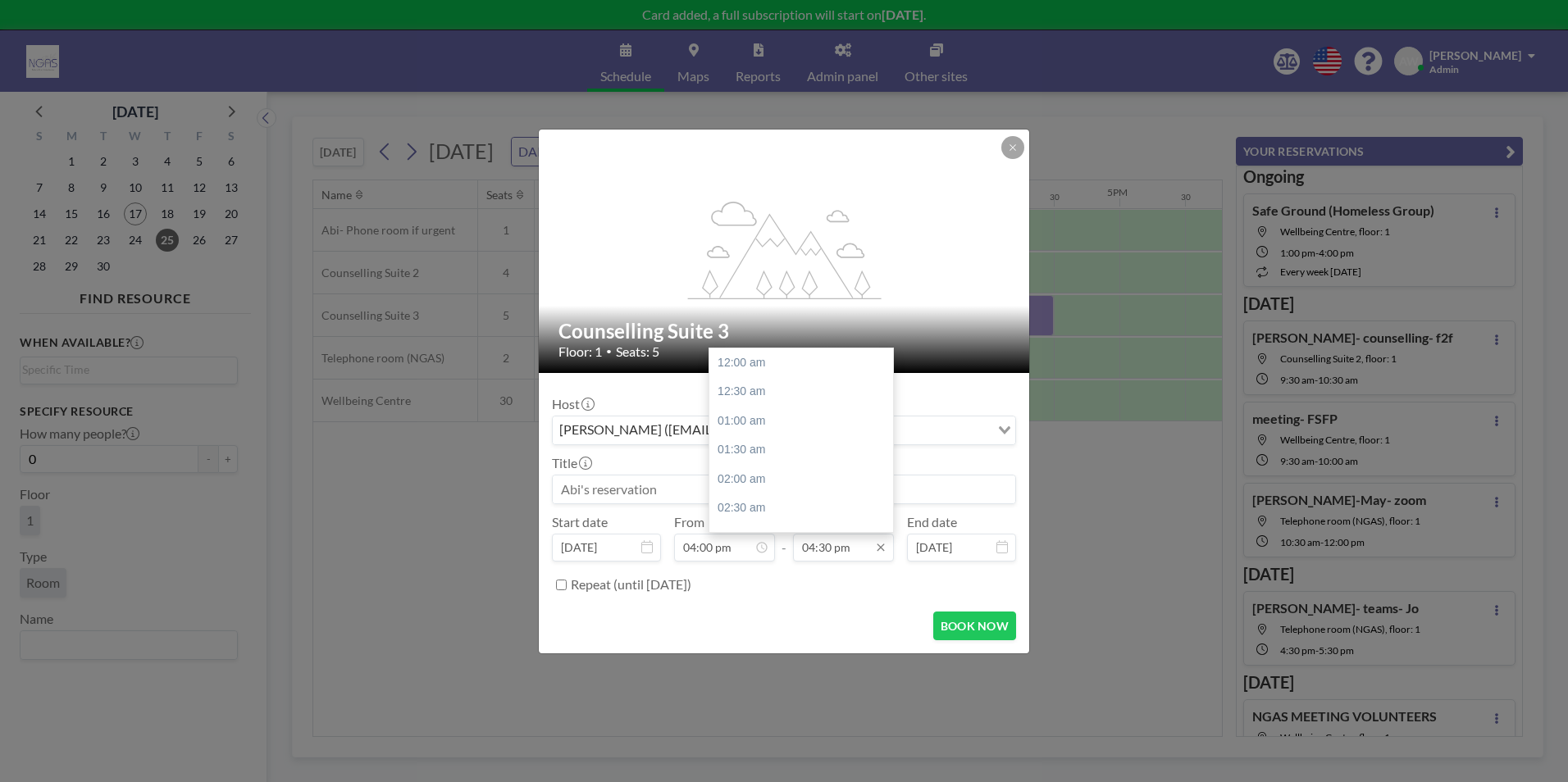
scroll to position [964, 0]
click at [774, 414] on div "05:30 pm" at bounding box center [804, 421] width 192 height 29
type input "05:30 pm"
click at [672, 484] on input at bounding box center [784, 490] width 462 height 28
type input "h"
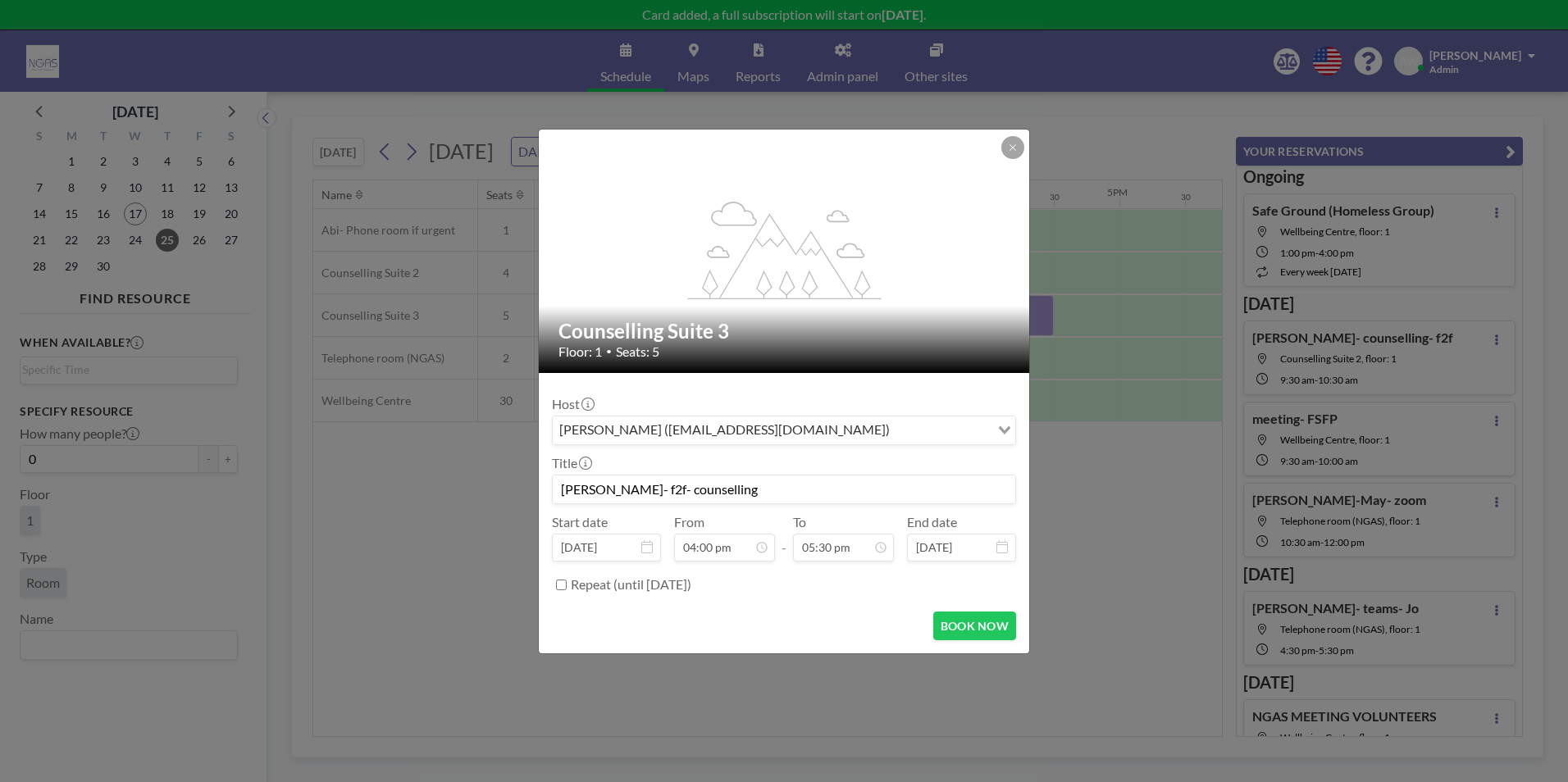
scroll to position [1021, 0]
type input "[PERSON_NAME]- f2f- counselling"
click at [989, 635] on button "BOOK NOW" at bounding box center [975, 625] width 83 height 28
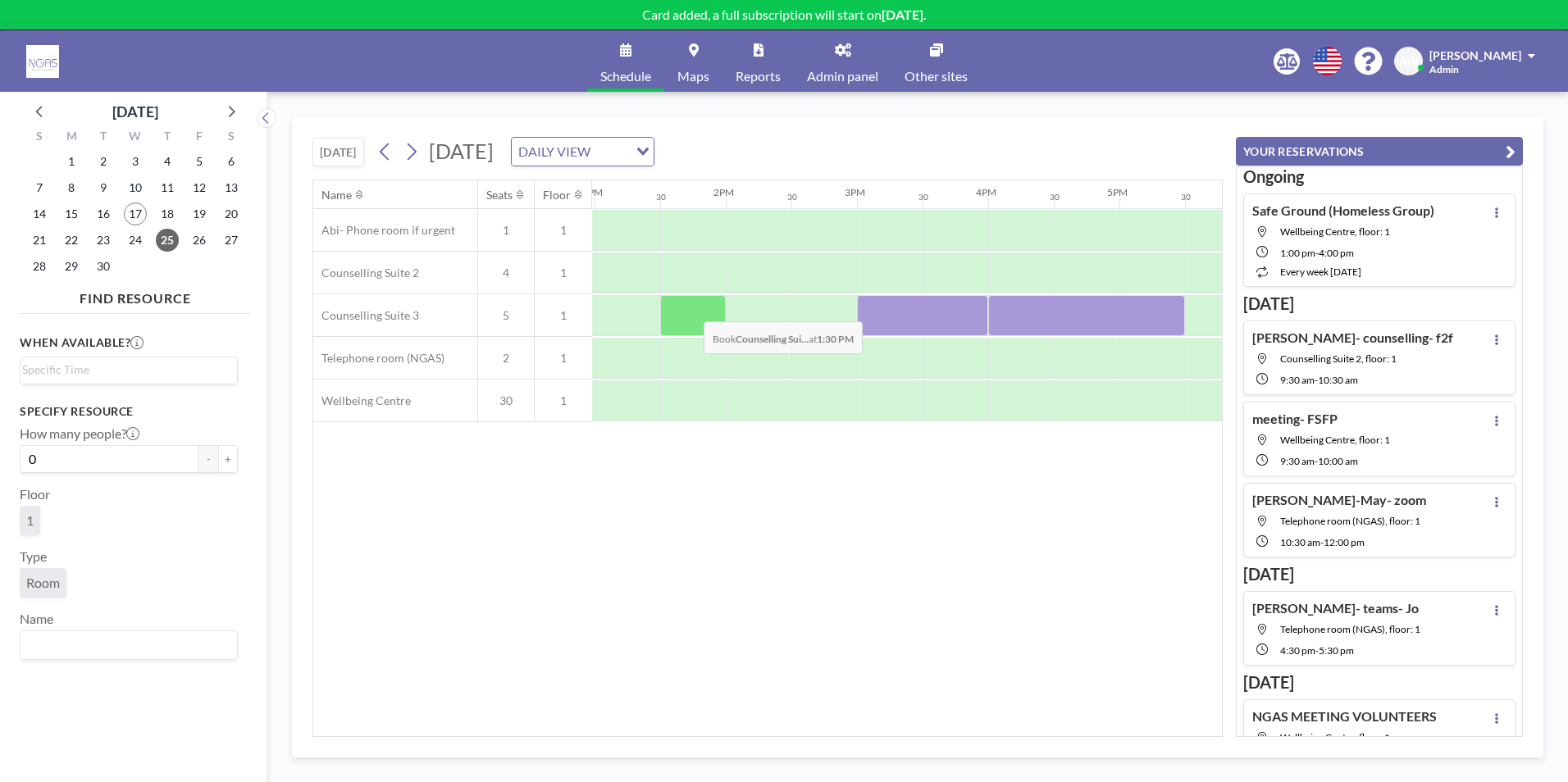
click at [690, 309] on div at bounding box center [693, 315] width 66 height 41
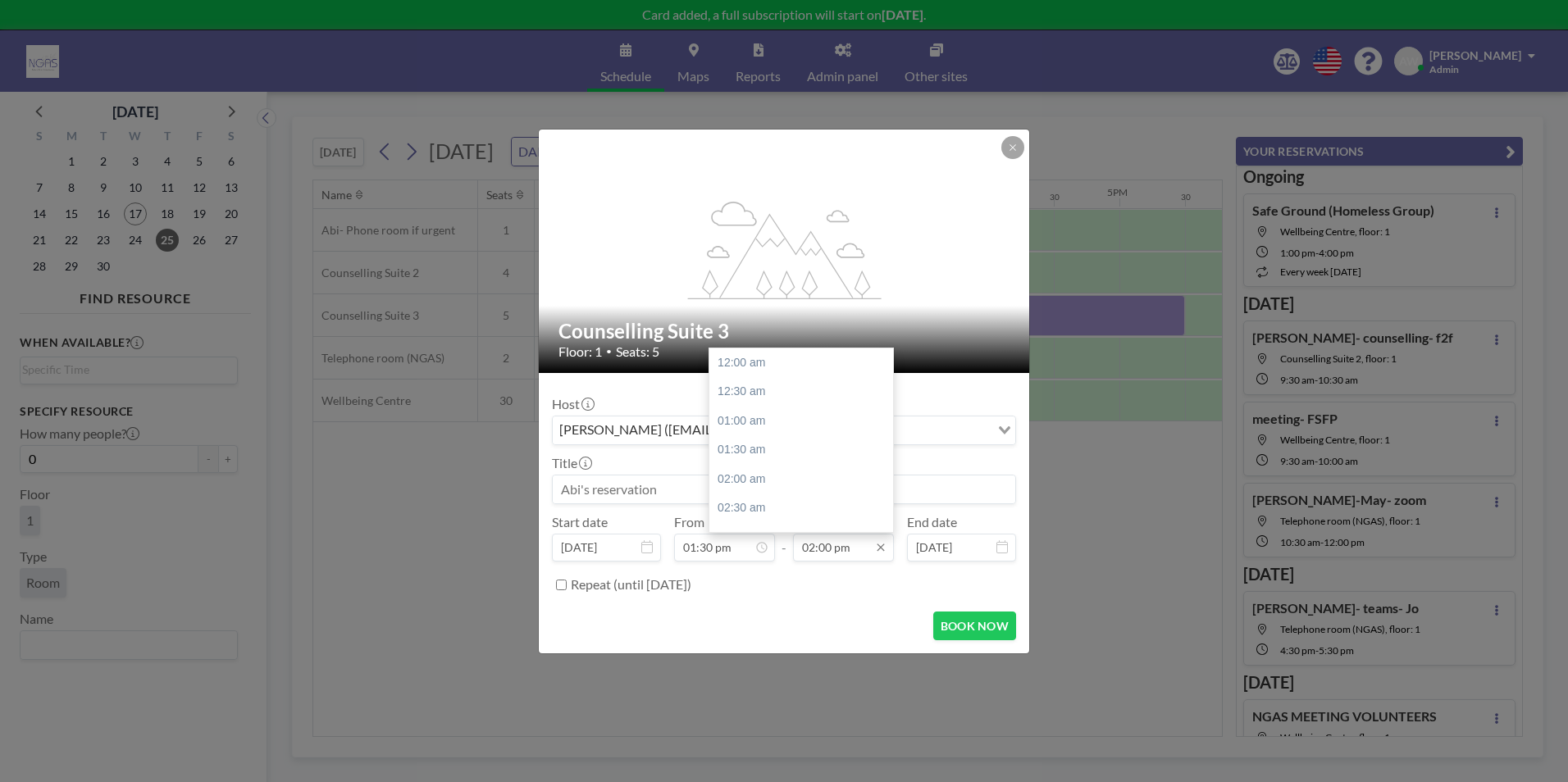
scroll to position [817, 0]
click at [795, 402] on div "02:30 pm" at bounding box center [804, 391] width 192 height 29
type input "02:30 pm"
click at [691, 496] on input at bounding box center [784, 490] width 462 height 28
drag, startPoint x: 694, startPoint y: 495, endPoint x: 790, endPoint y: 483, distance: 96.7
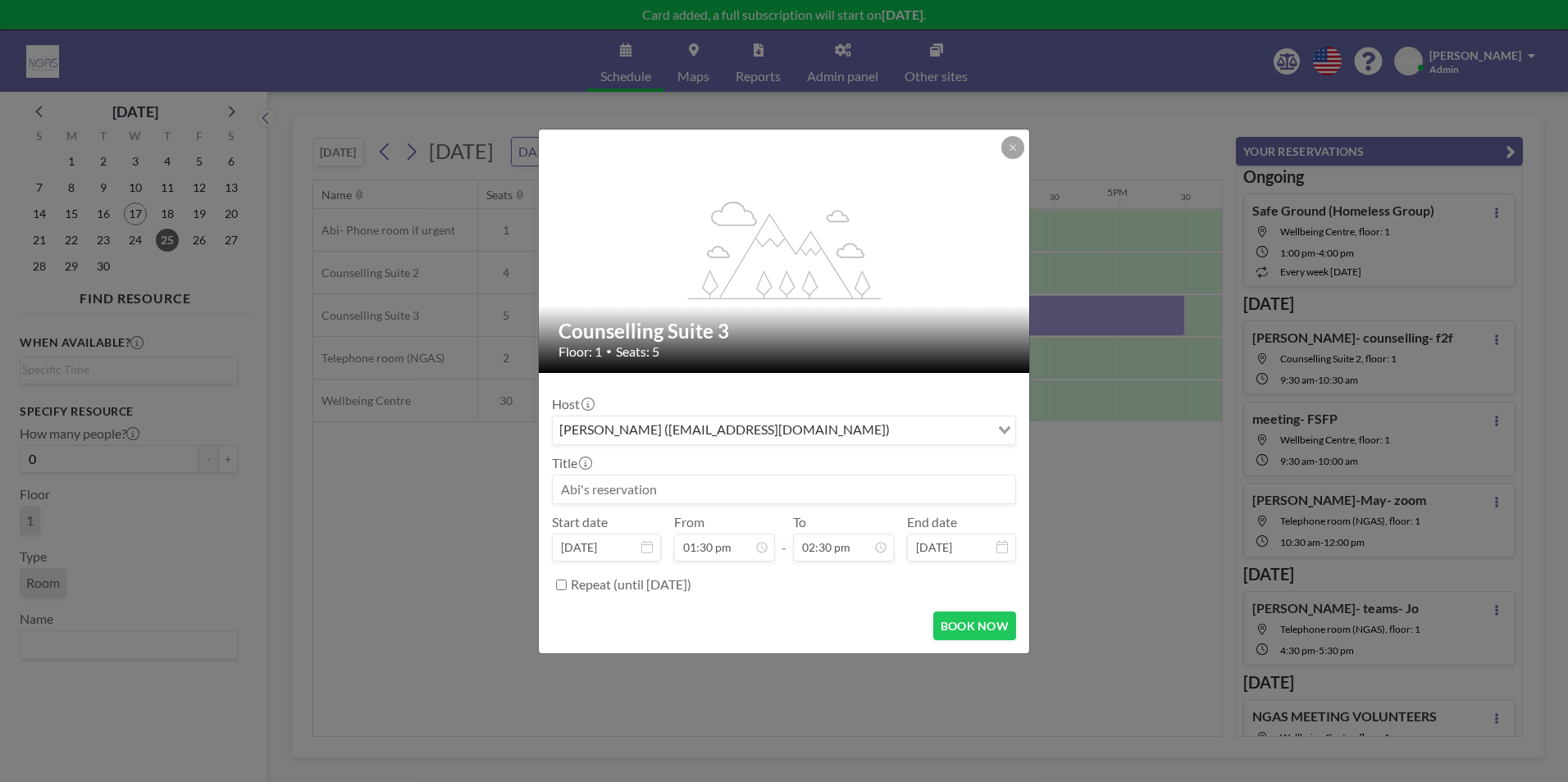
click at [790, 483] on input at bounding box center [784, 490] width 462 height 28
type input "June- f2f [PERSON_NAME]"
click at [968, 634] on button "BOOK NOW" at bounding box center [975, 625] width 83 height 28
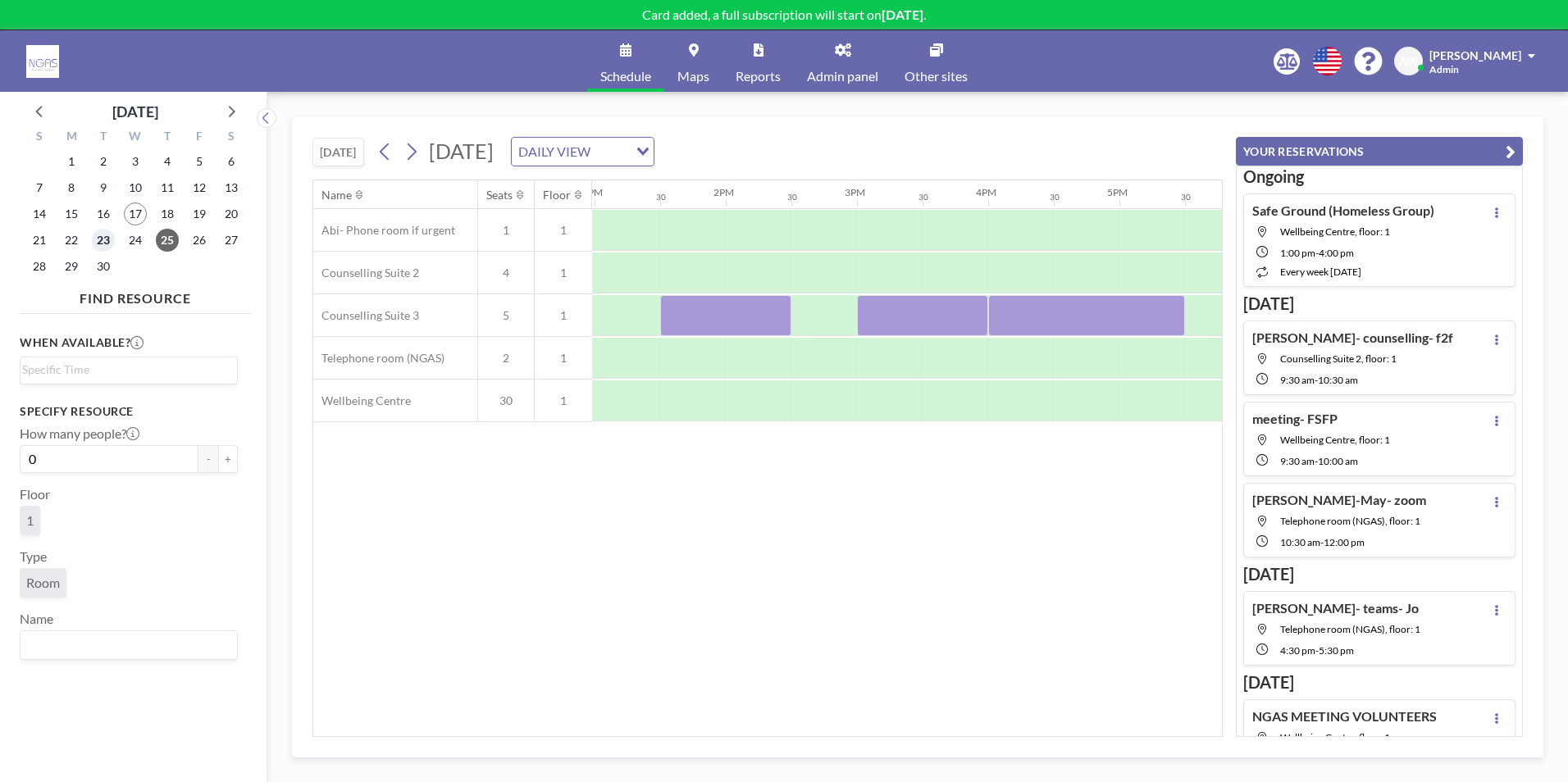
click at [109, 246] on span "23" at bounding box center [103, 239] width 23 height 23
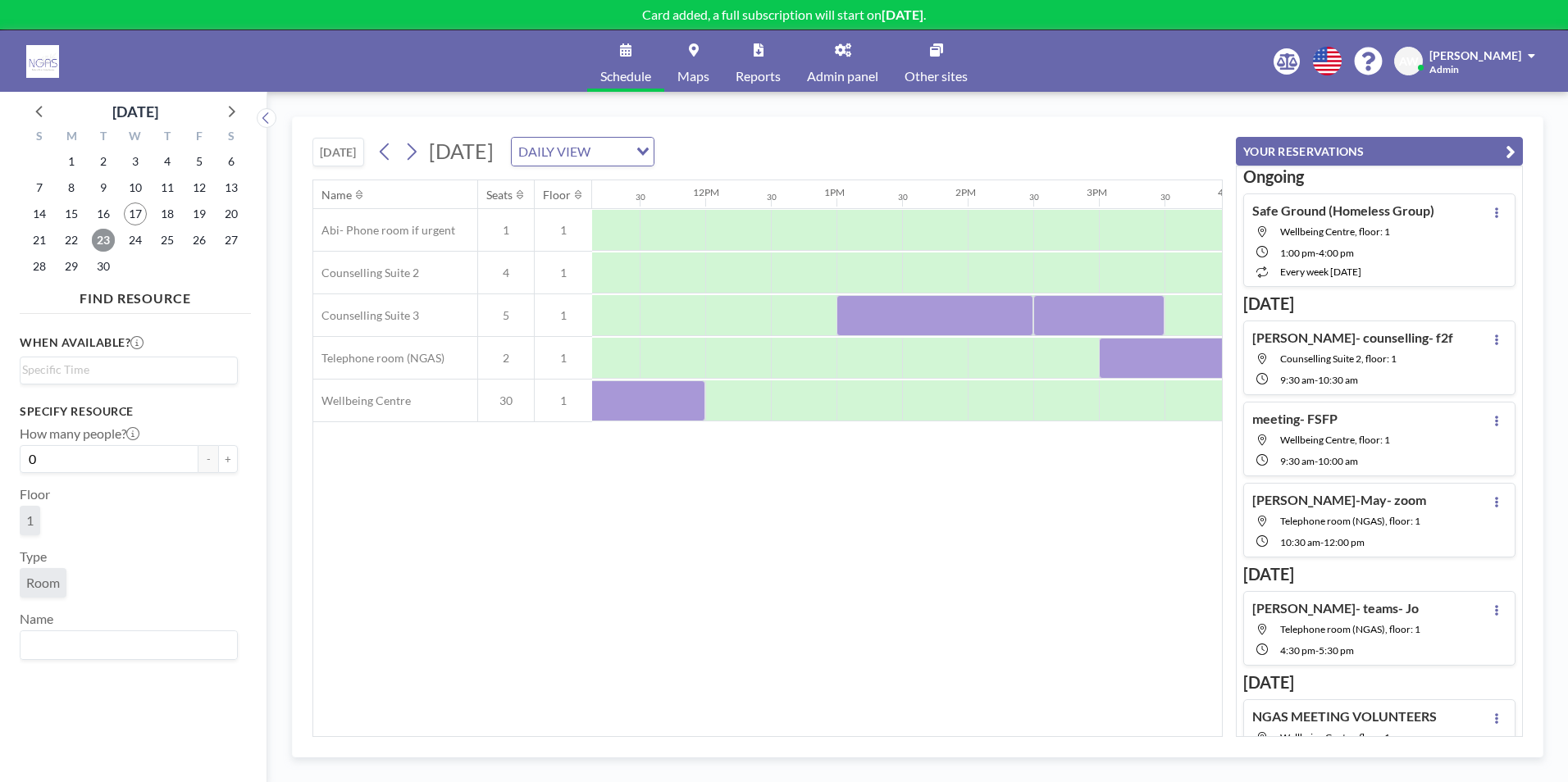
scroll to position [0, 1493]
